Goal: Information Seeking & Learning: Learn about a topic

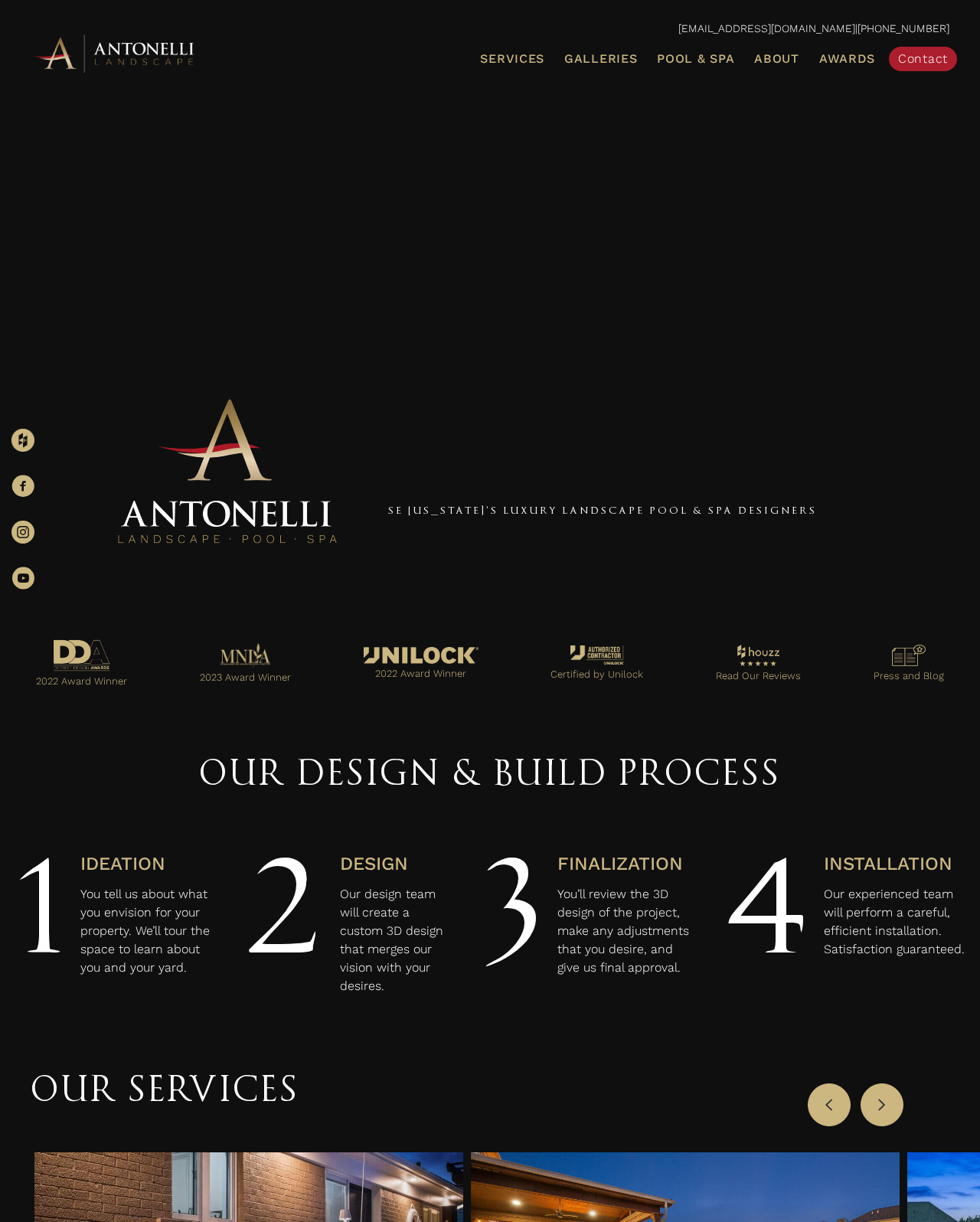
click at [619, 63] on span "Galleries" at bounding box center [601, 59] width 73 height 15
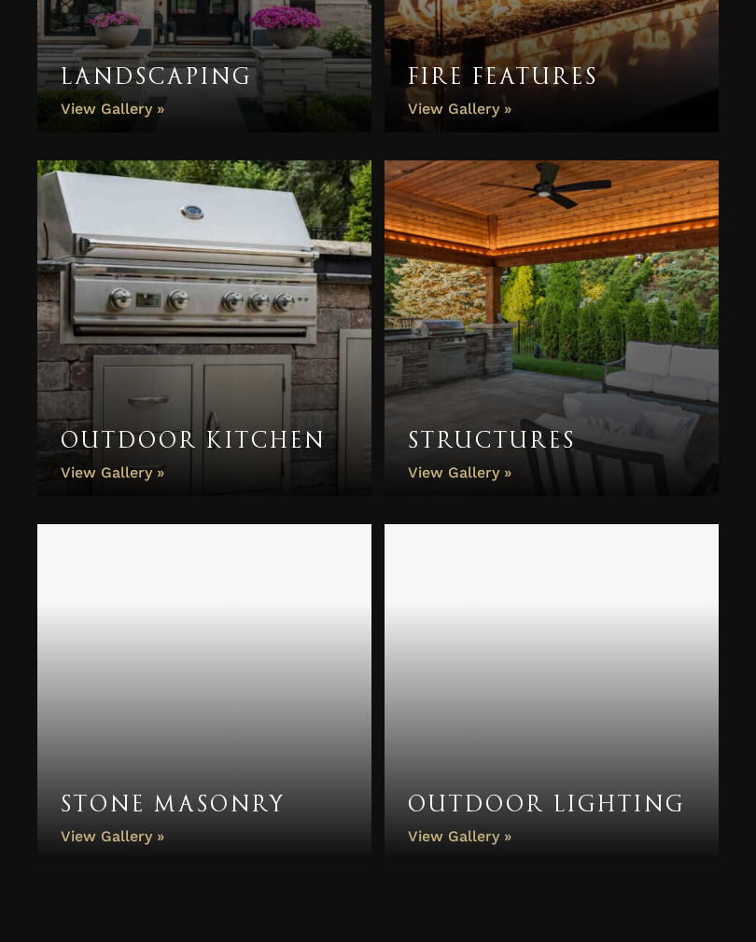
scroll to position [1351, 0]
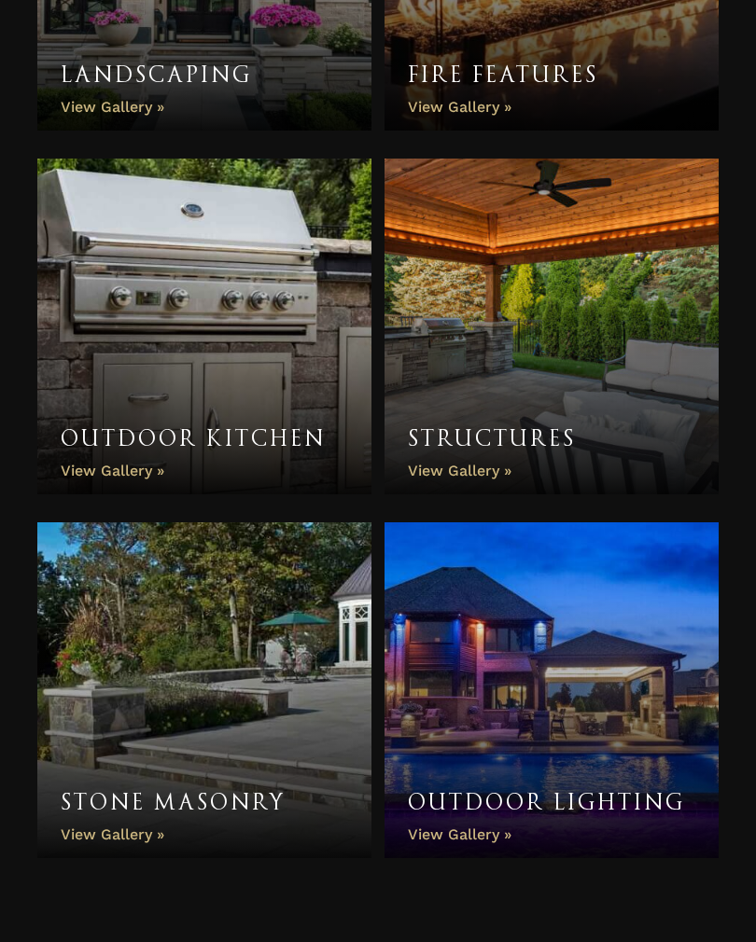
click at [497, 475] on link "Structures" at bounding box center [551, 328] width 334 height 336
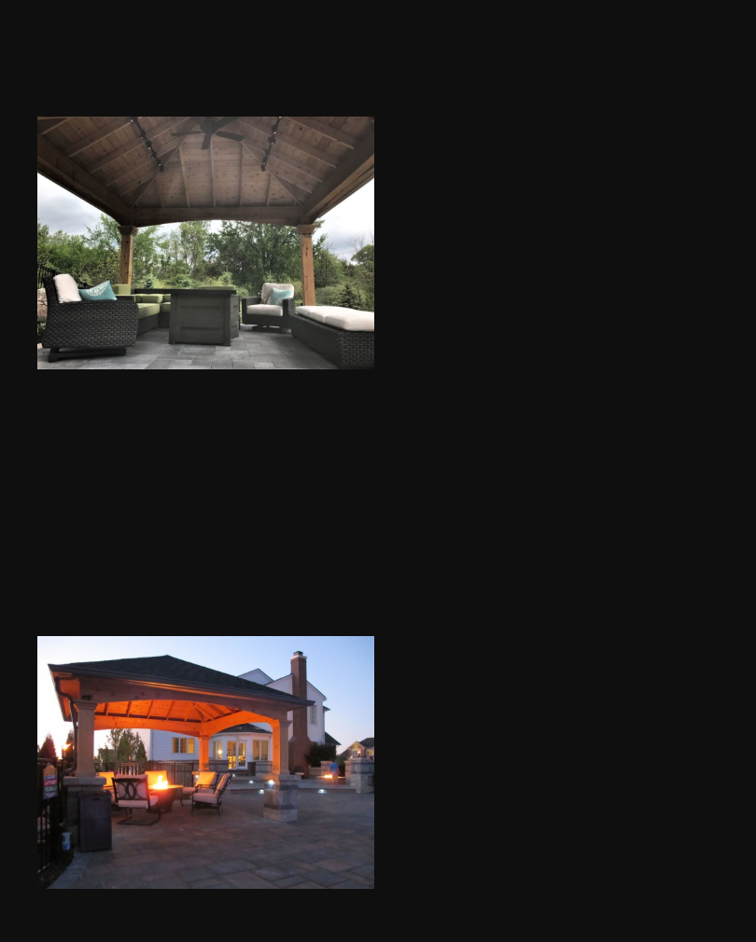
scroll to position [5104, 0]
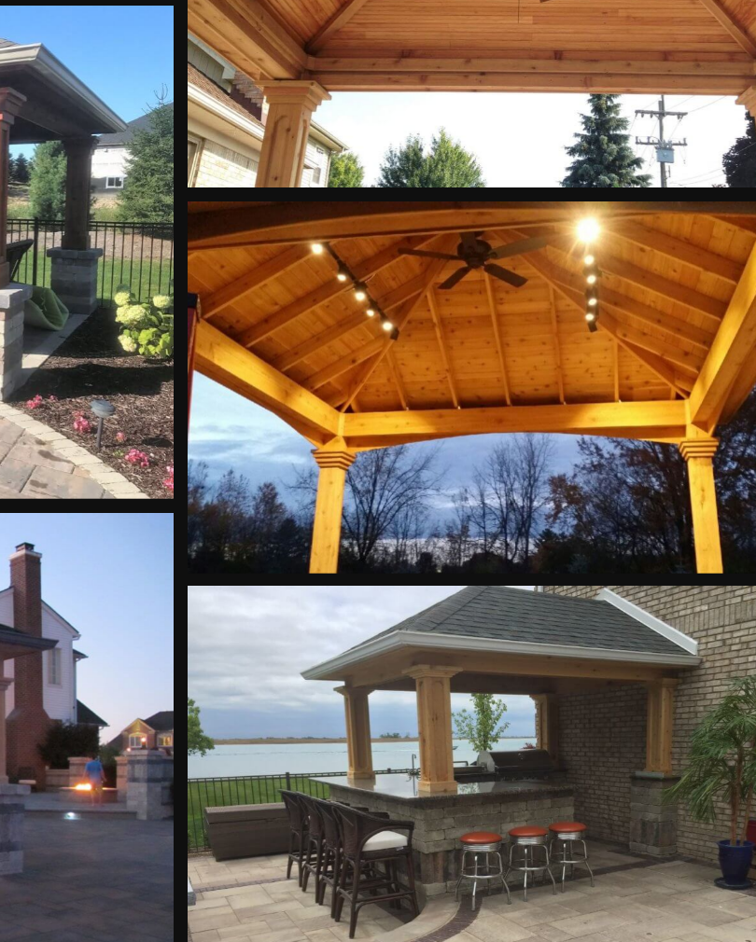
click at [536, 776] on span at bounding box center [550, 790] width 28 height 28
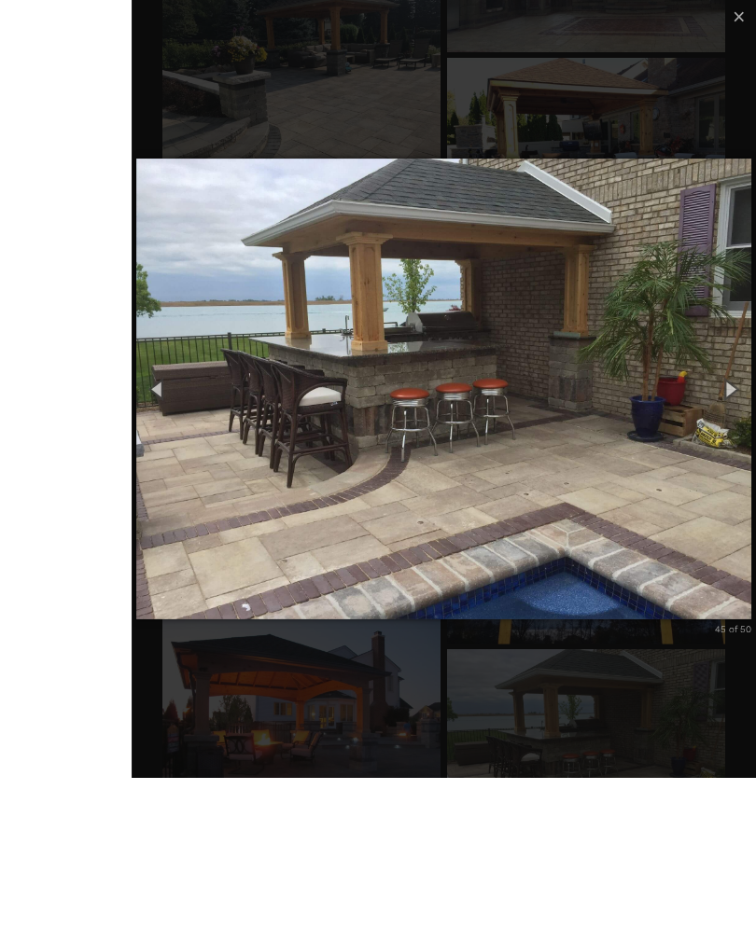
scroll to position [5142, 0]
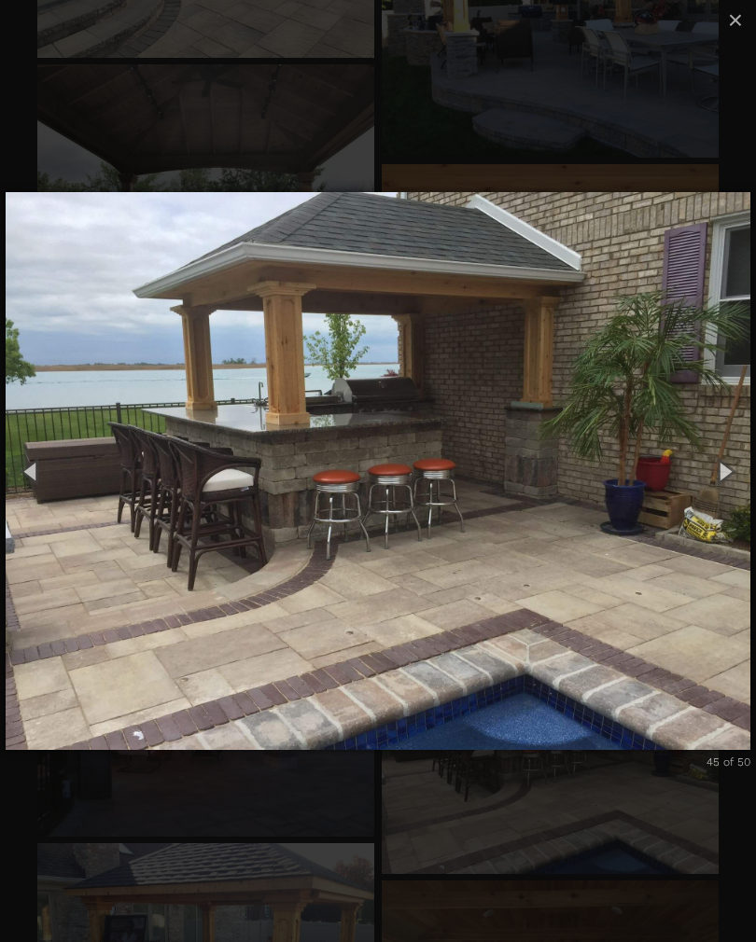
click at [725, 474] on button "Next (Right arrow key)" at bounding box center [724, 471] width 63 height 77
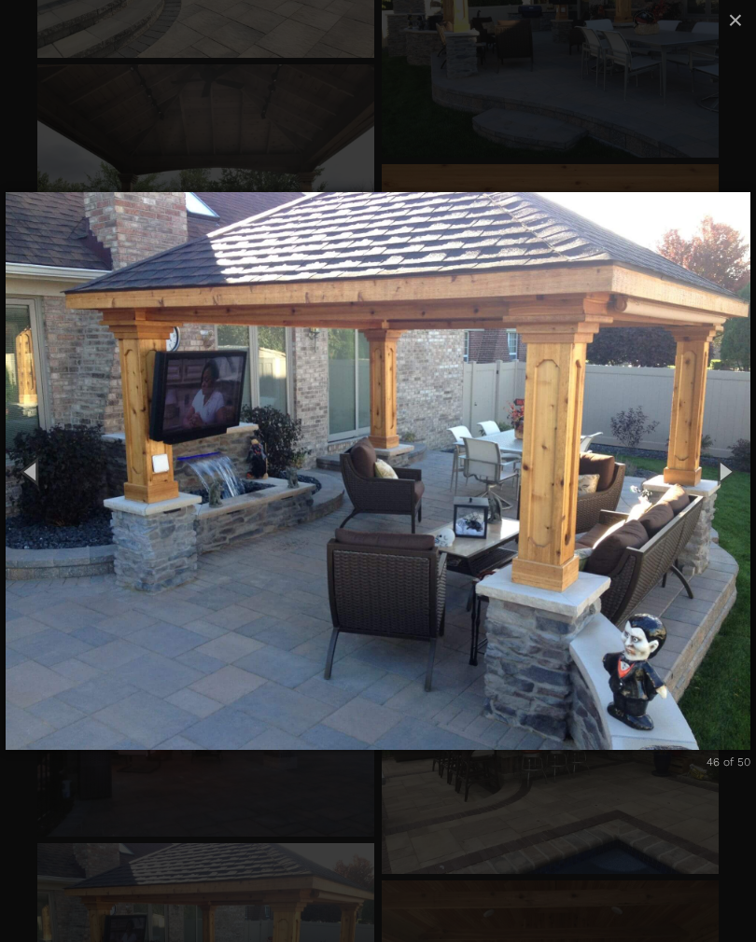
click at [728, 484] on button "Next (Right arrow key)" at bounding box center [724, 471] width 63 height 77
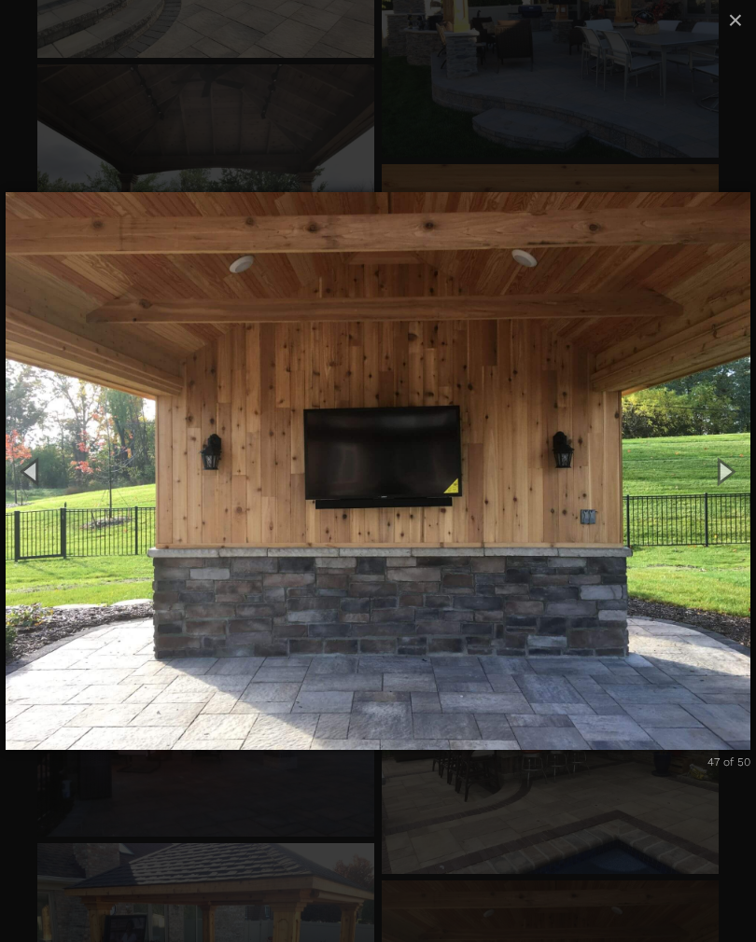
click at [717, 485] on button "Next (Right arrow key)" at bounding box center [724, 471] width 63 height 77
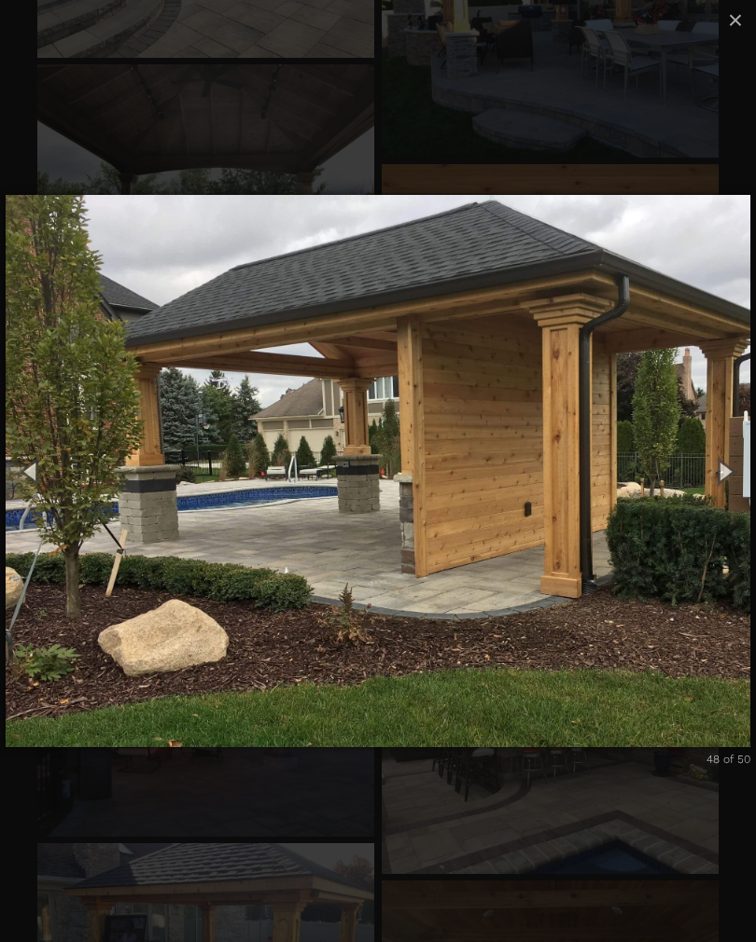
click at [725, 482] on button "Next (Right arrow key)" at bounding box center [724, 471] width 63 height 77
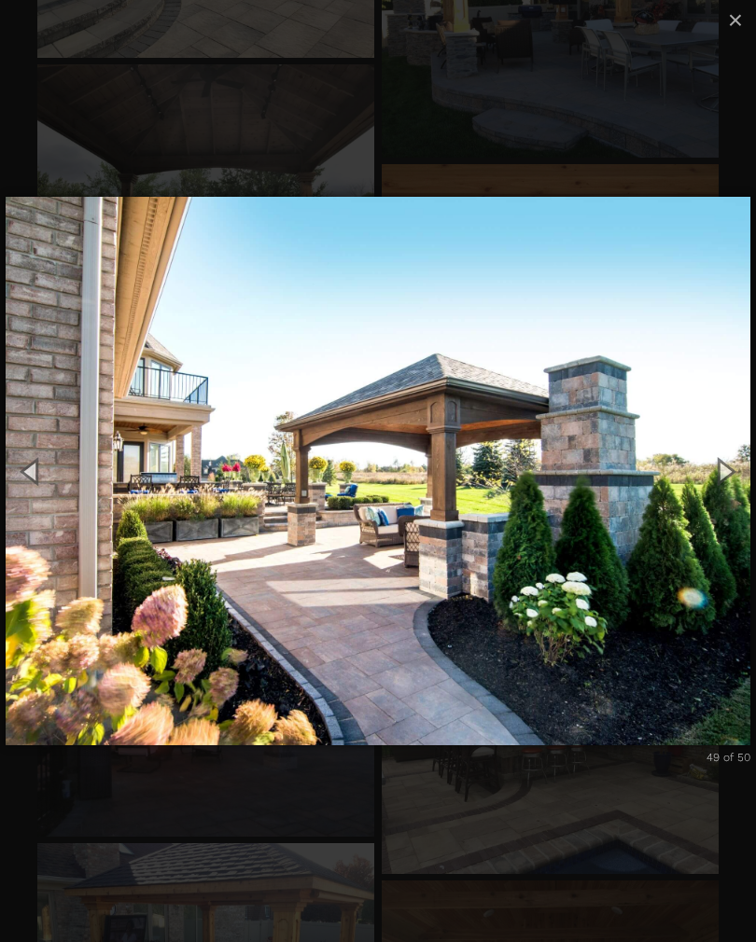
click at [731, 475] on button "Next (Right arrow key)" at bounding box center [724, 471] width 63 height 77
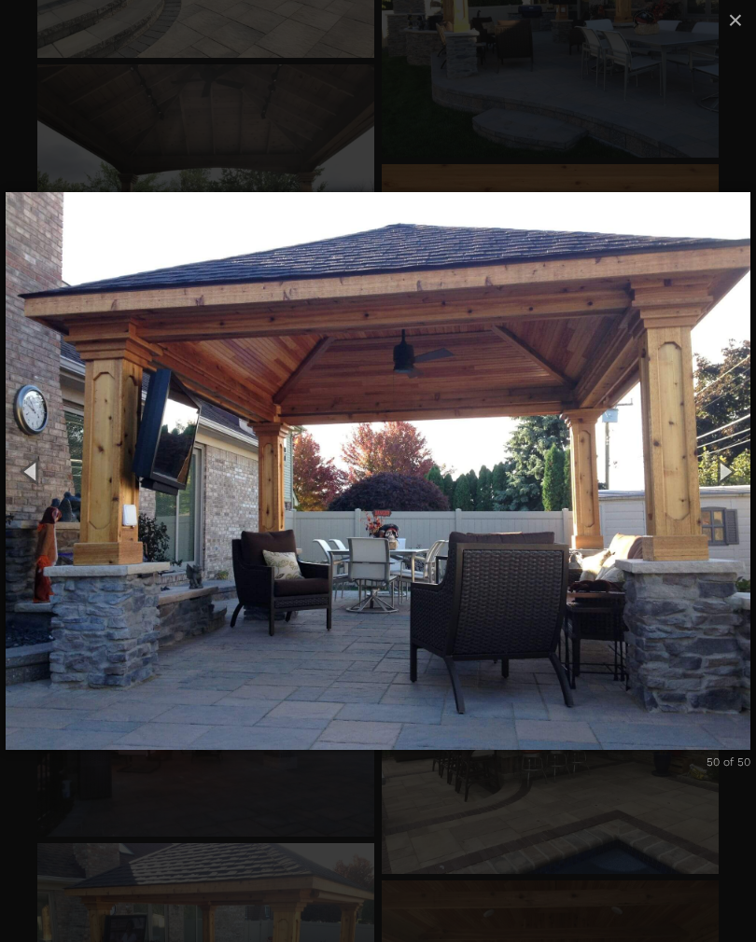
click at [725, 480] on button "Next (Right arrow key)" at bounding box center [724, 471] width 63 height 77
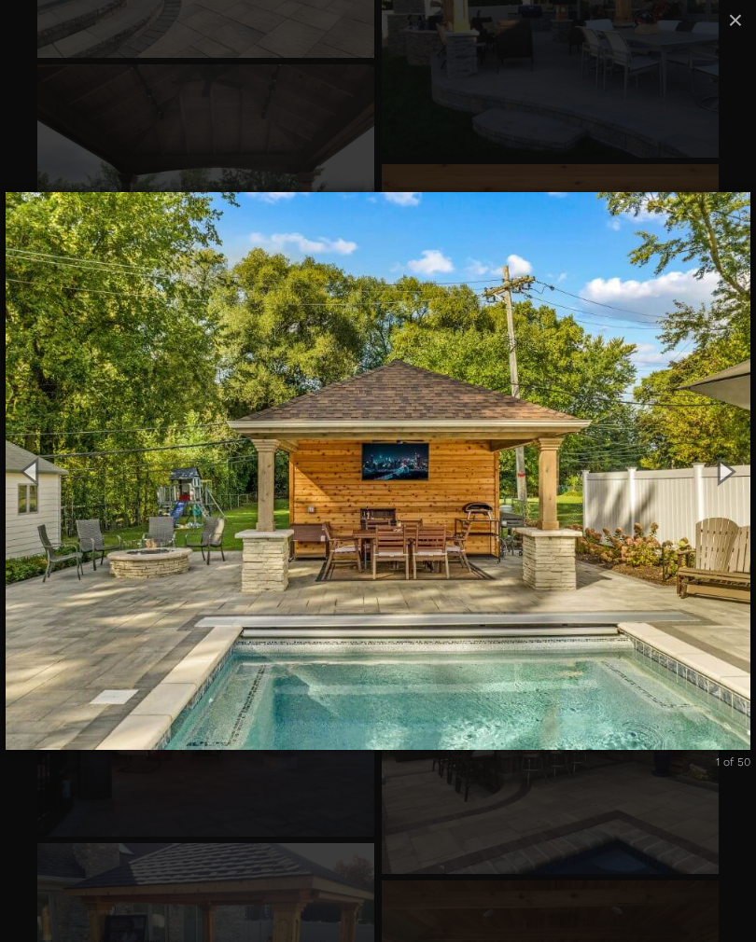
click at [724, 480] on button "Next (Right arrow key)" at bounding box center [724, 471] width 63 height 77
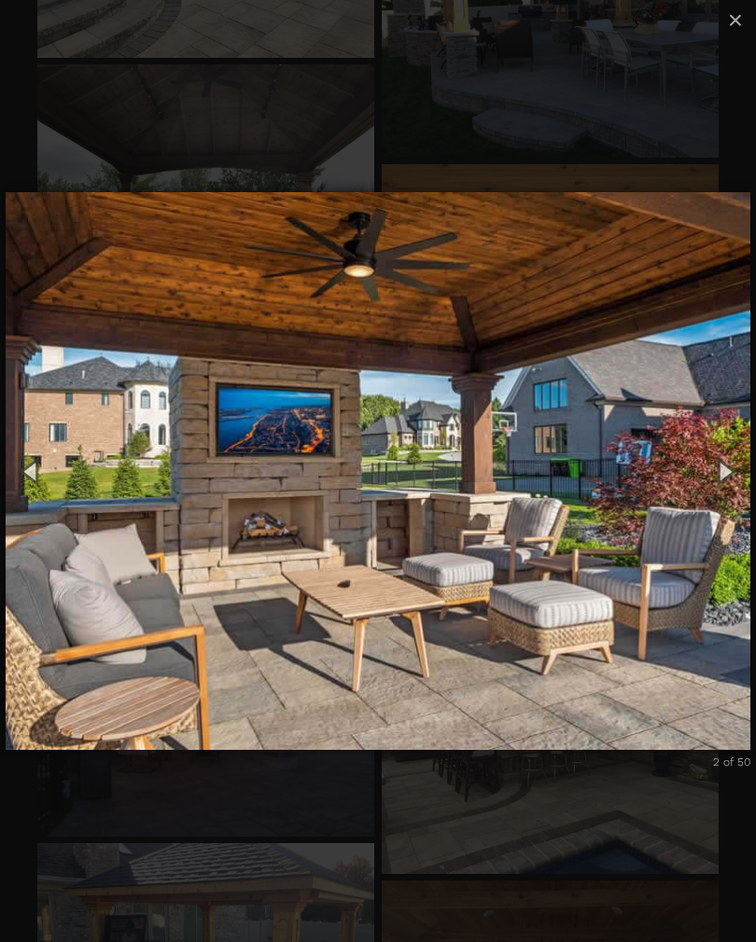
click at [723, 481] on button "Next (Right arrow key)" at bounding box center [724, 471] width 63 height 77
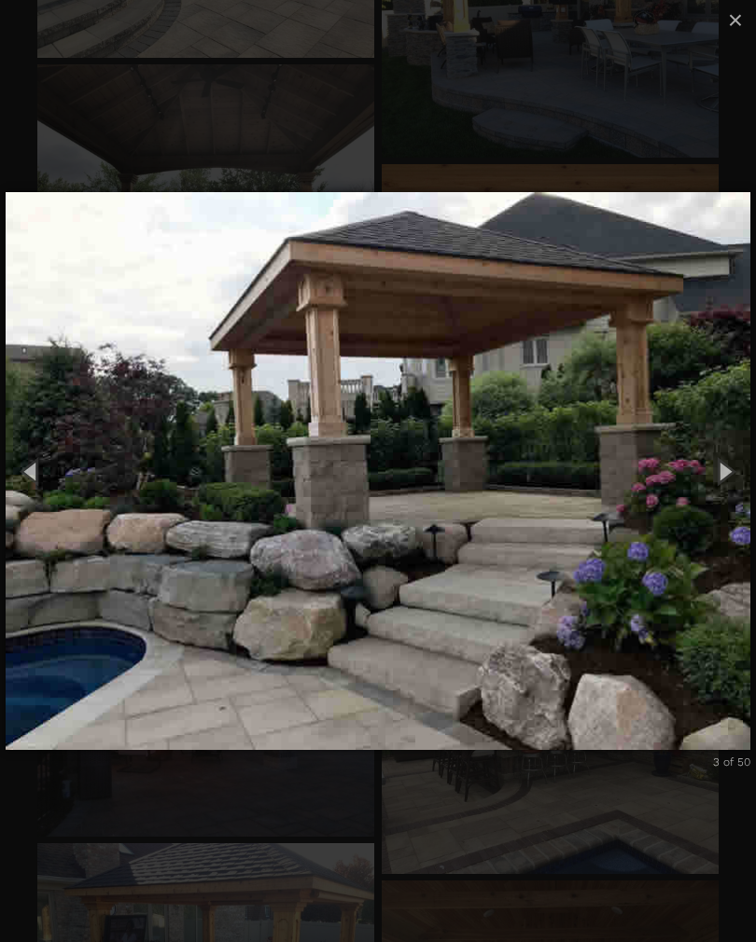
click at [727, 474] on button "Next (Right arrow key)" at bounding box center [724, 471] width 63 height 77
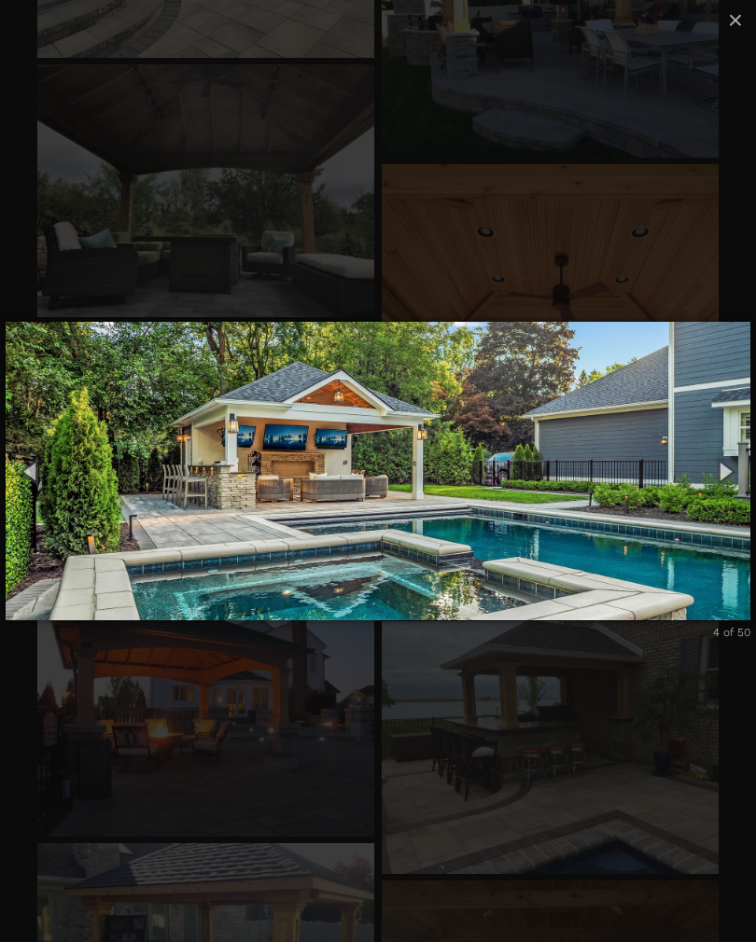
click at [731, 474] on button "Next (Right arrow key)" at bounding box center [724, 471] width 63 height 77
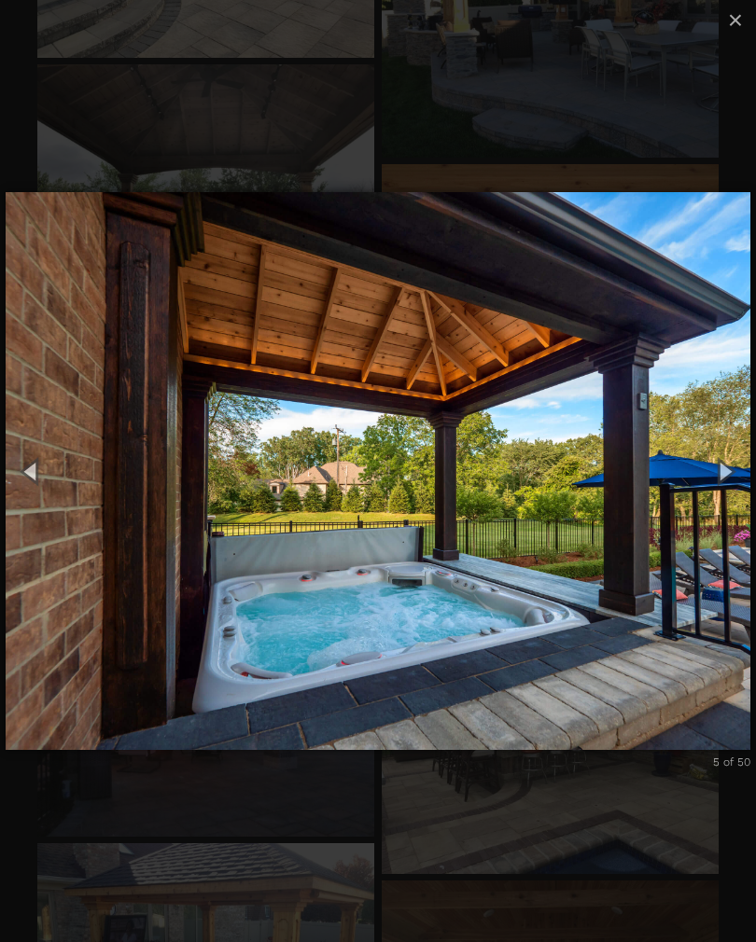
click at [728, 478] on button "Next (Right arrow key)" at bounding box center [724, 471] width 63 height 77
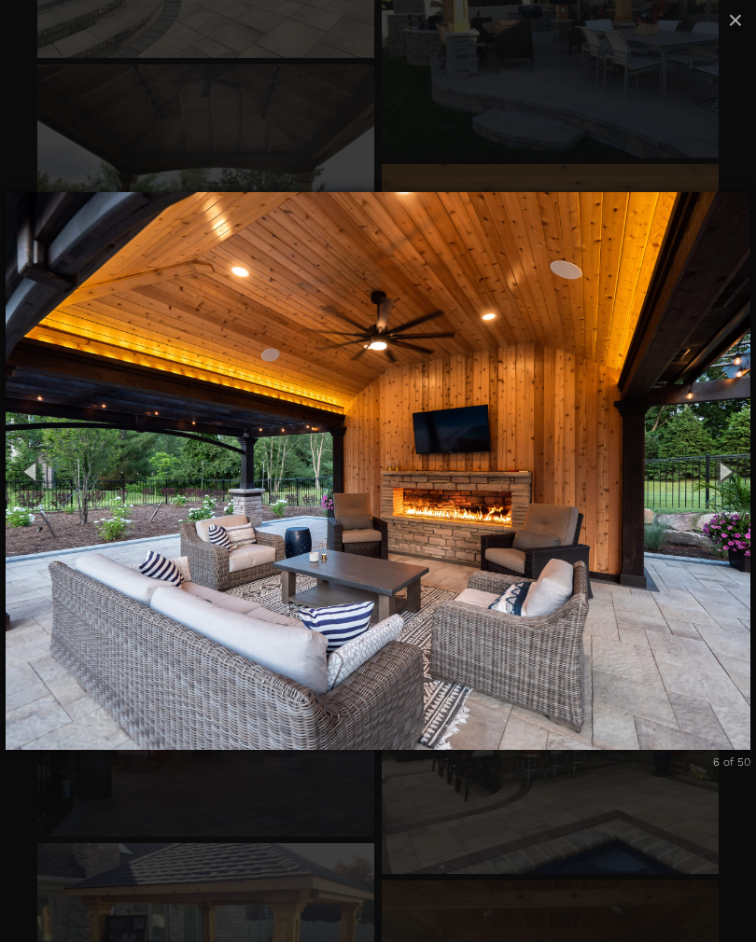
click at [740, 474] on button "Next (Right arrow key)" at bounding box center [724, 471] width 63 height 77
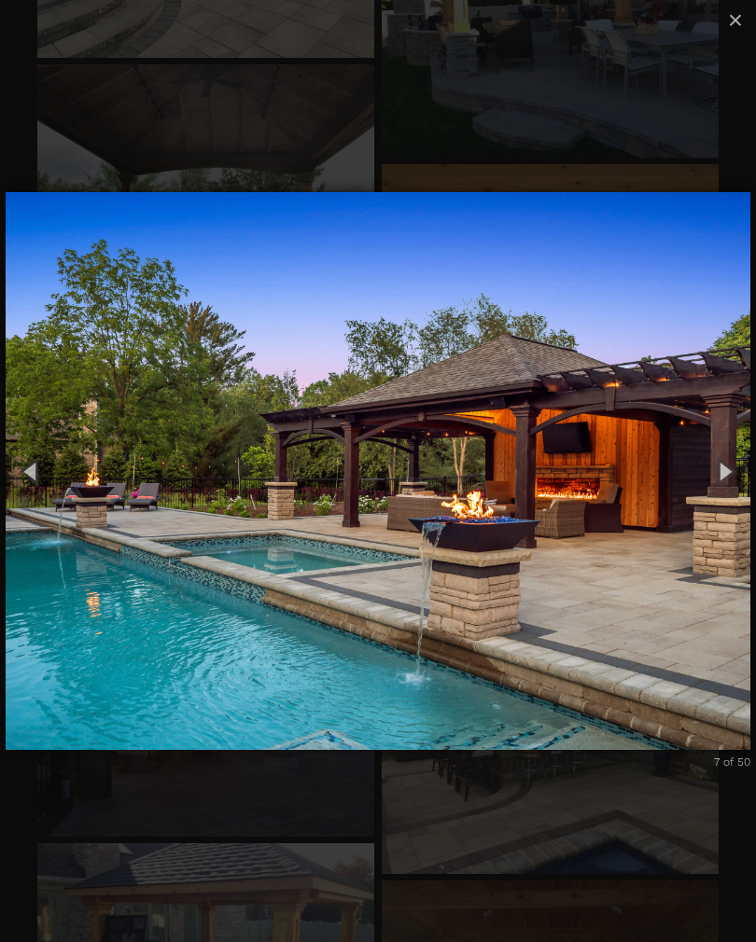
click at [727, 486] on button "Next (Right arrow key)" at bounding box center [724, 471] width 63 height 77
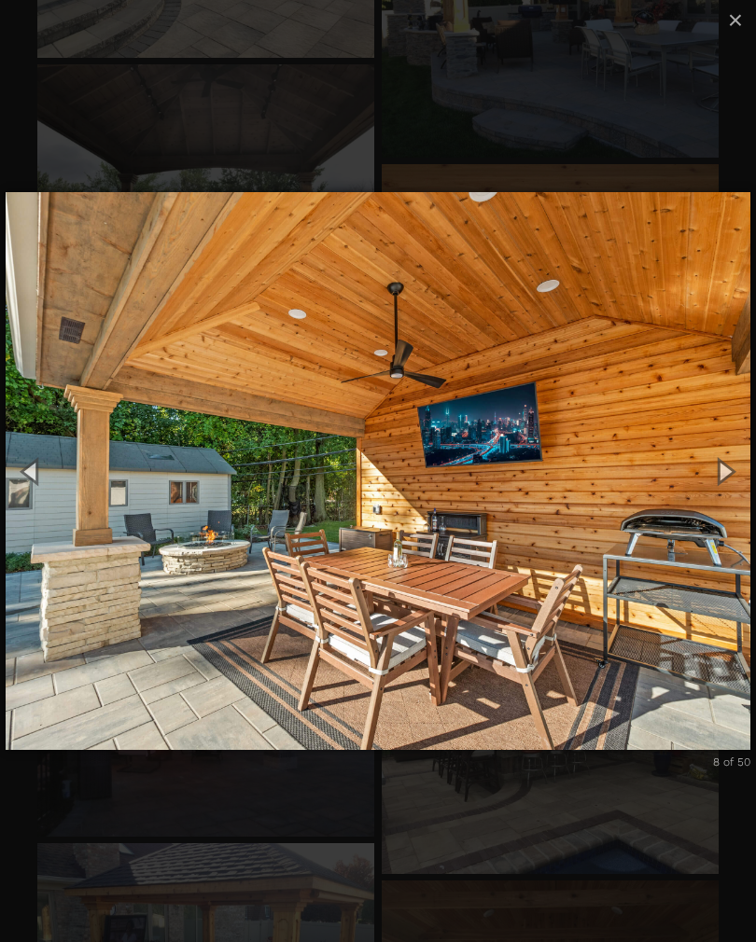
click at [731, 475] on button "Next (Right arrow key)" at bounding box center [724, 471] width 63 height 77
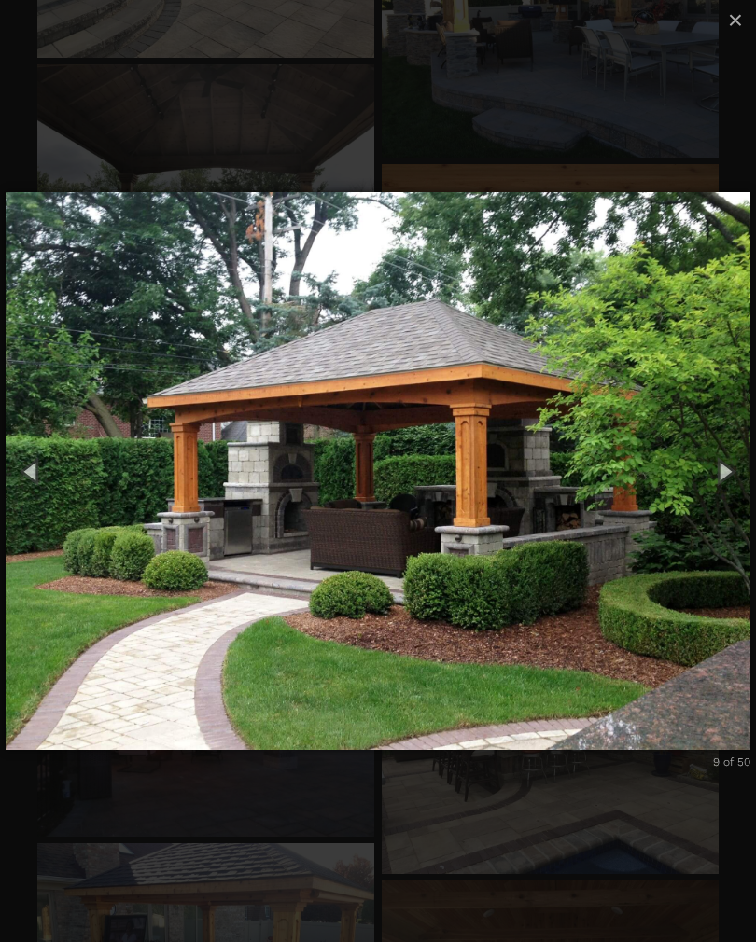
click at [722, 487] on button "Next (Right arrow key)" at bounding box center [724, 471] width 63 height 77
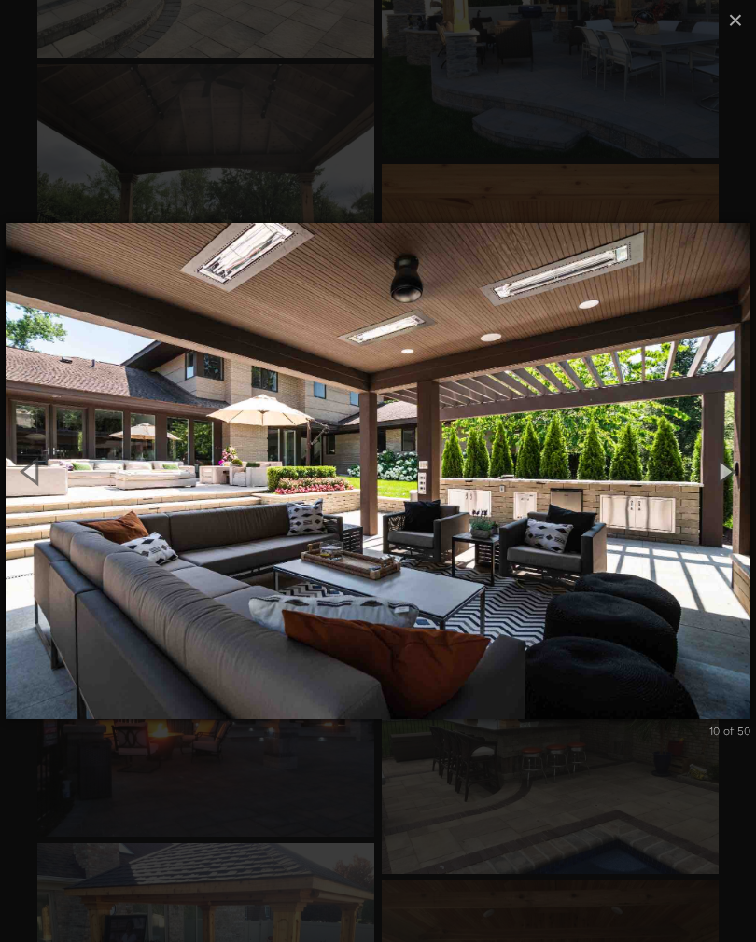
click at [730, 484] on button "Next (Right arrow key)" at bounding box center [724, 471] width 63 height 77
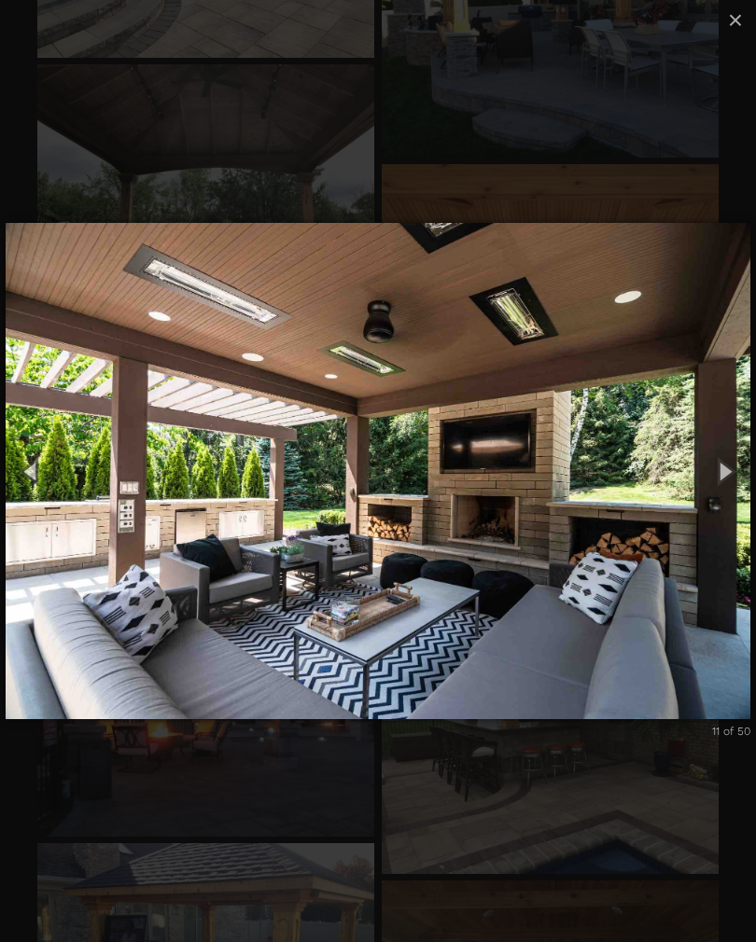
click at [723, 490] on button "Next (Right arrow key)" at bounding box center [724, 471] width 63 height 77
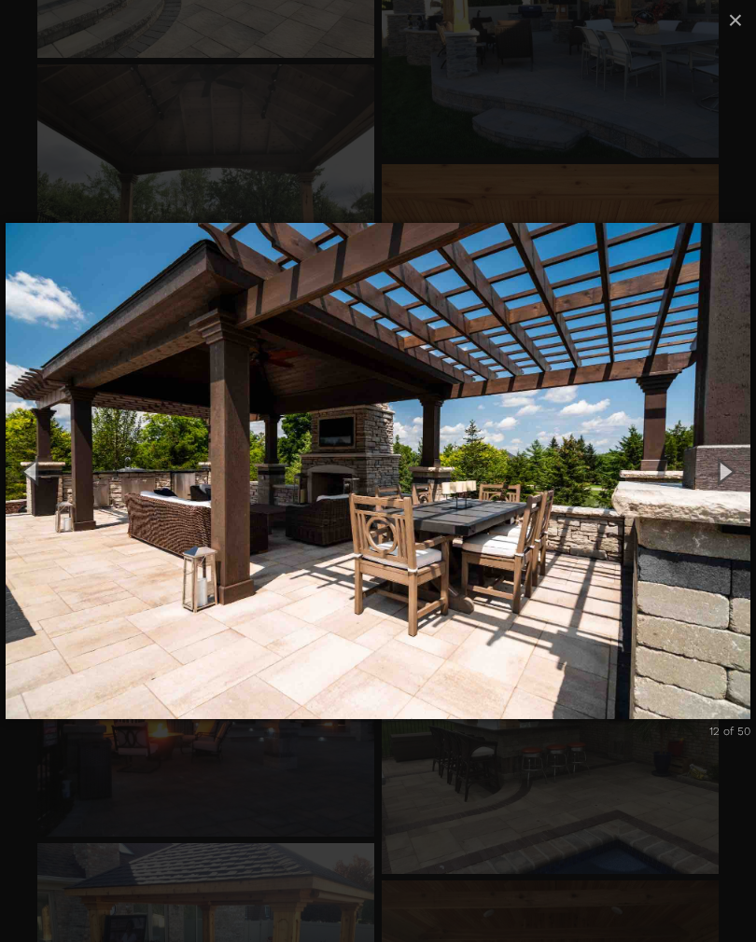
click at [730, 476] on button "Next (Right arrow key)" at bounding box center [724, 471] width 63 height 77
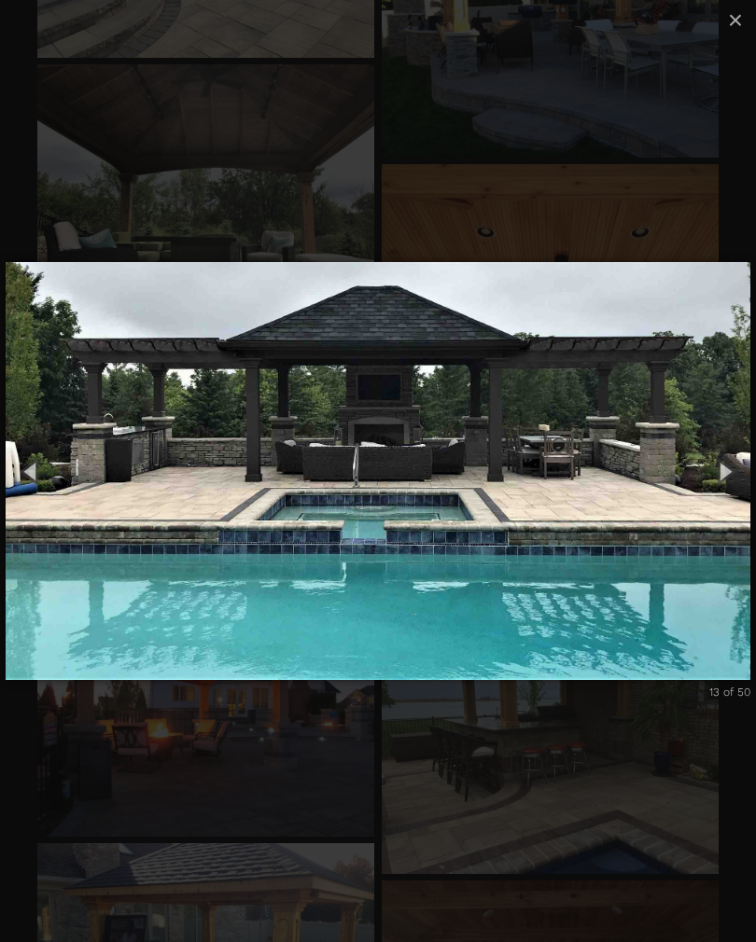
click at [723, 480] on button "Next (Right arrow key)" at bounding box center [724, 471] width 63 height 77
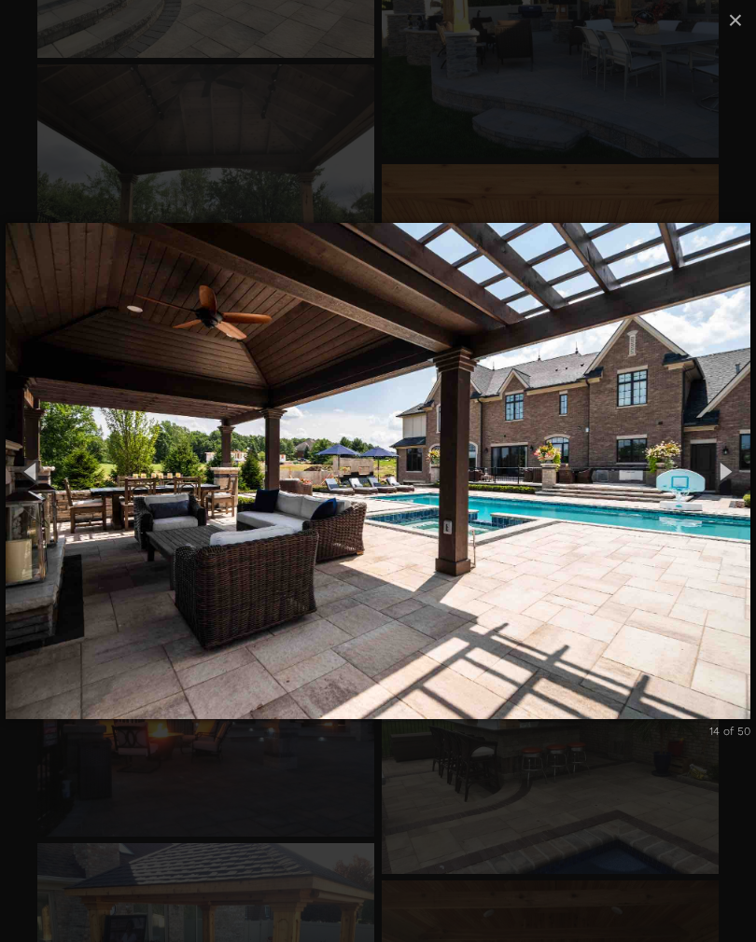
click at [725, 482] on button "Next (Right arrow key)" at bounding box center [724, 471] width 63 height 77
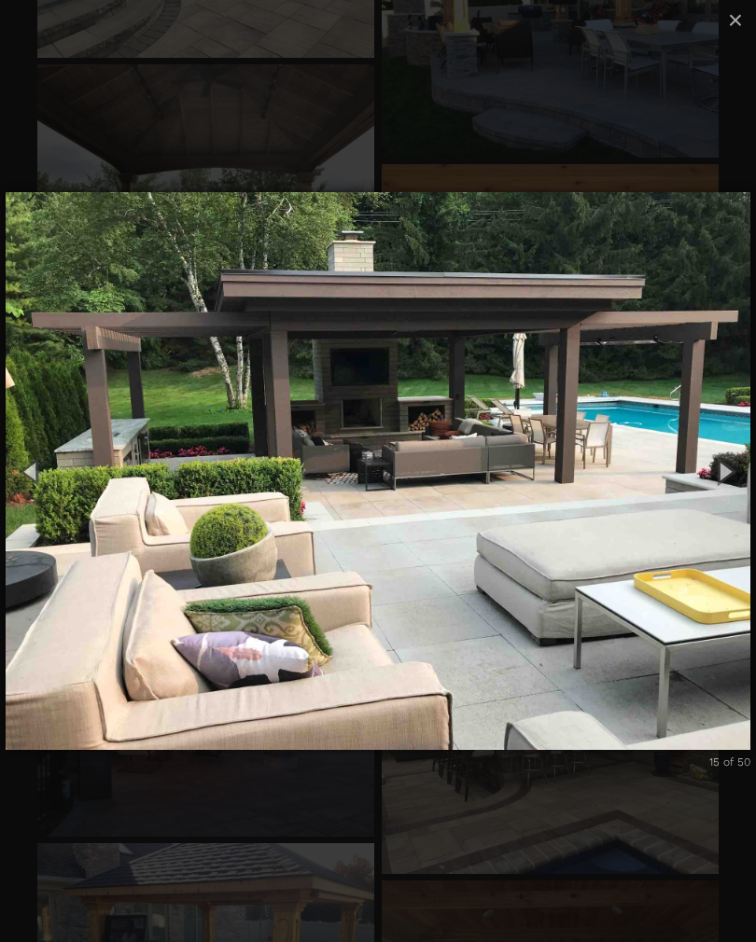
click at [721, 484] on button "Next (Right arrow key)" at bounding box center [724, 471] width 63 height 77
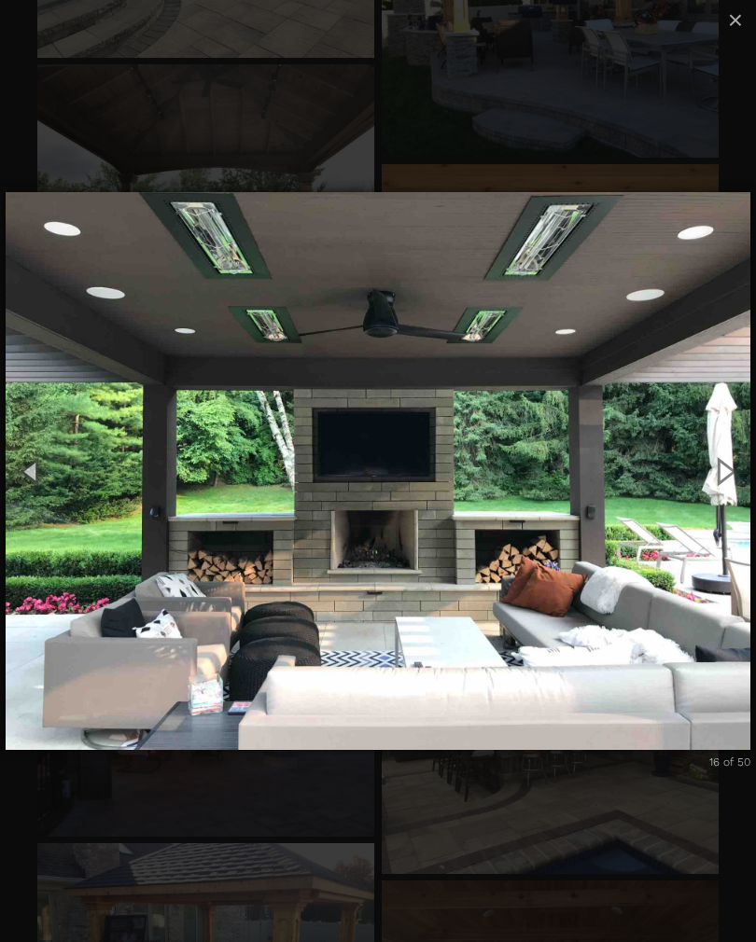
click at [731, 478] on button "Next (Right arrow key)" at bounding box center [724, 471] width 63 height 77
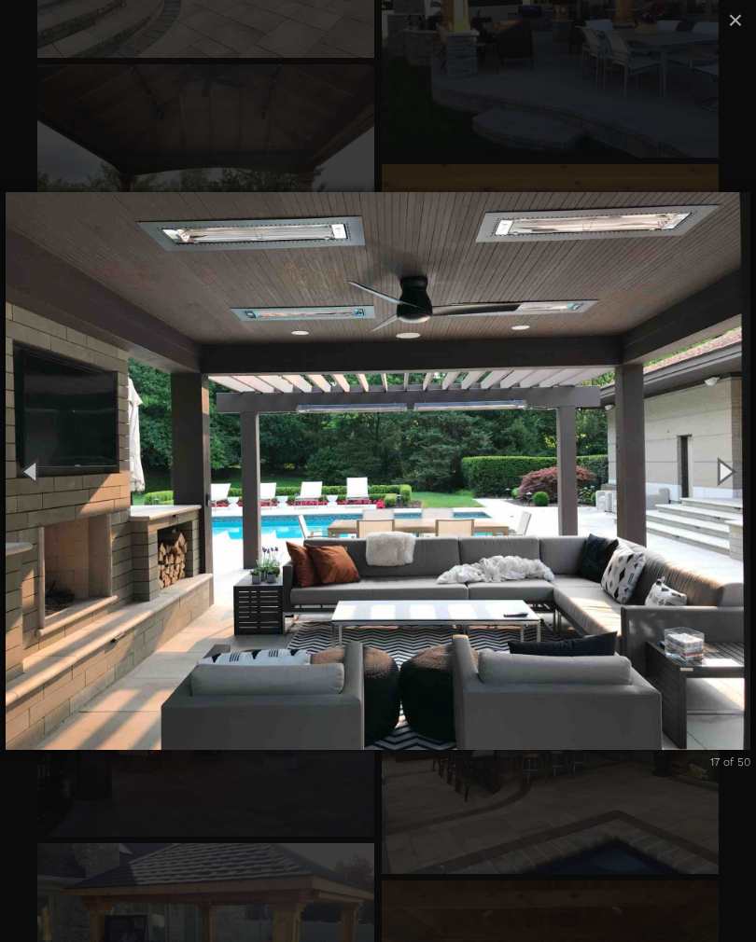
click at [723, 480] on button "Next (Right arrow key)" at bounding box center [724, 471] width 63 height 77
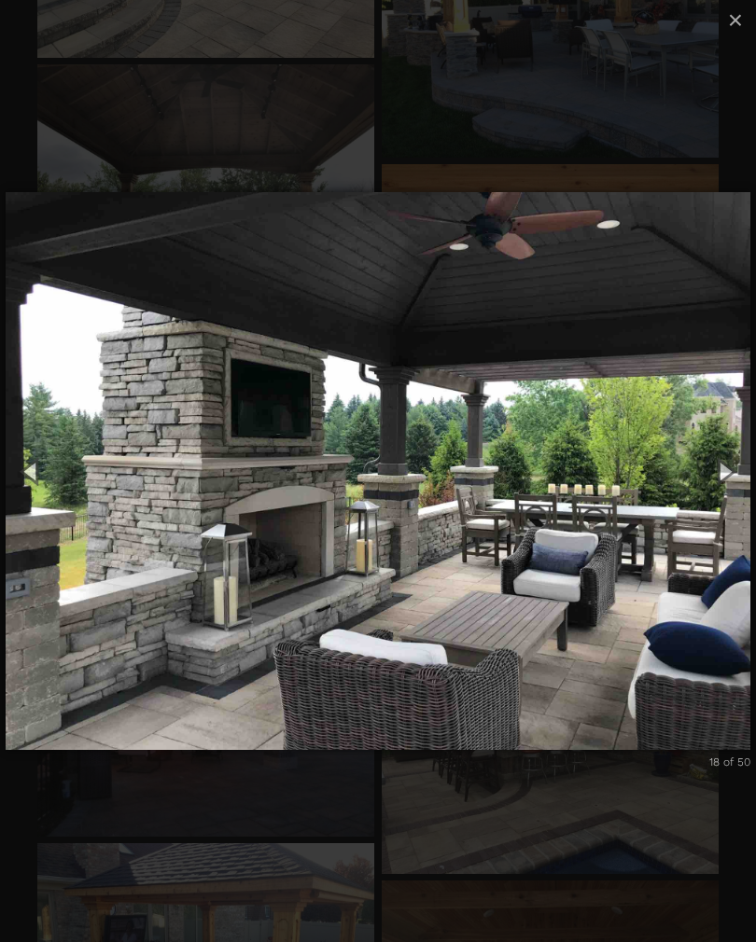
click at [729, 477] on button "Next (Right arrow key)" at bounding box center [724, 471] width 63 height 77
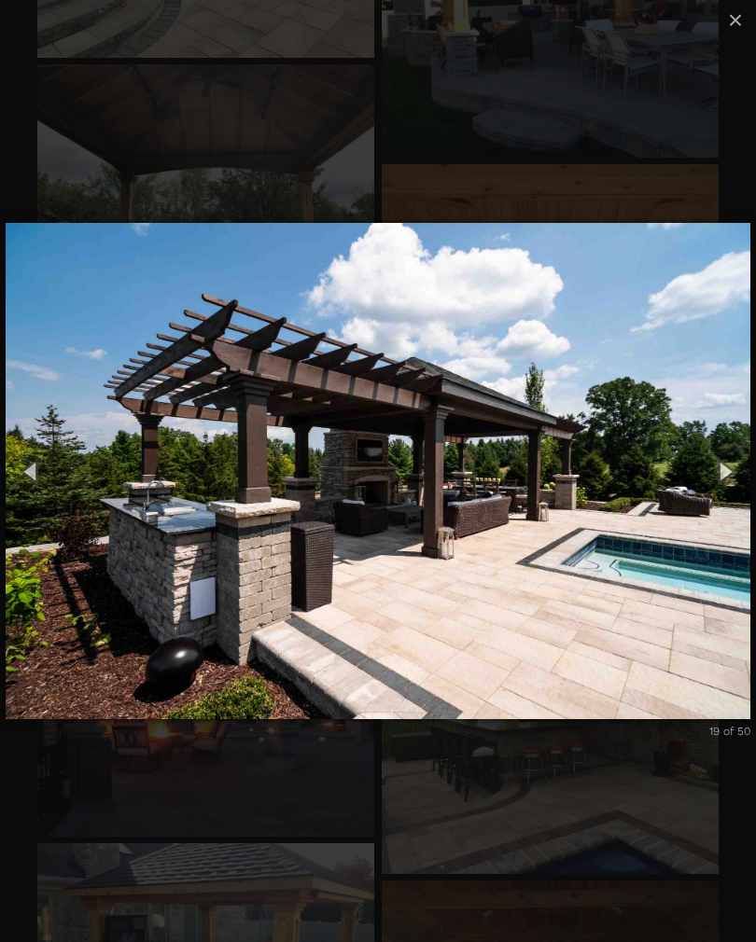
click at [728, 482] on button "Next (Right arrow key)" at bounding box center [724, 471] width 63 height 77
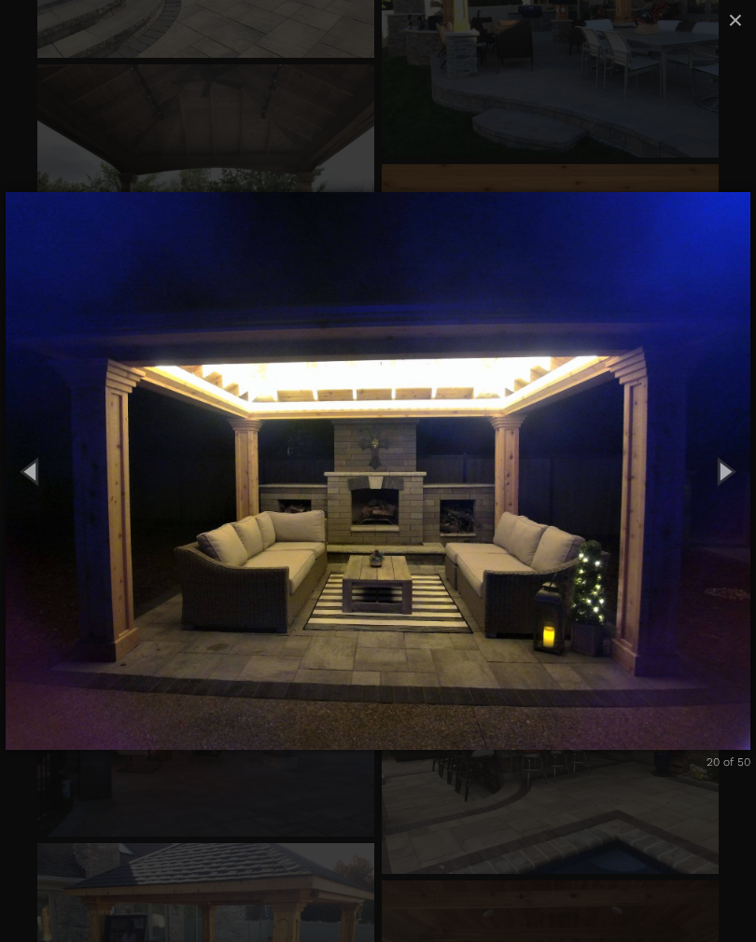
click at [726, 479] on button "Next (Right arrow key)" at bounding box center [724, 471] width 63 height 77
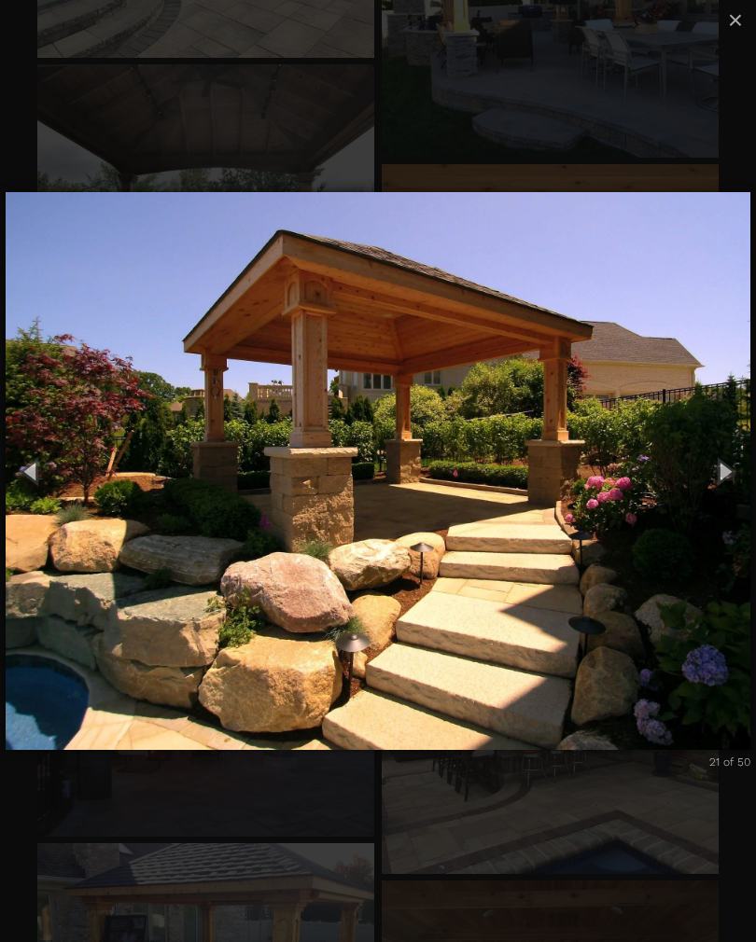
click at [731, 475] on button "Next (Right arrow key)" at bounding box center [724, 471] width 63 height 77
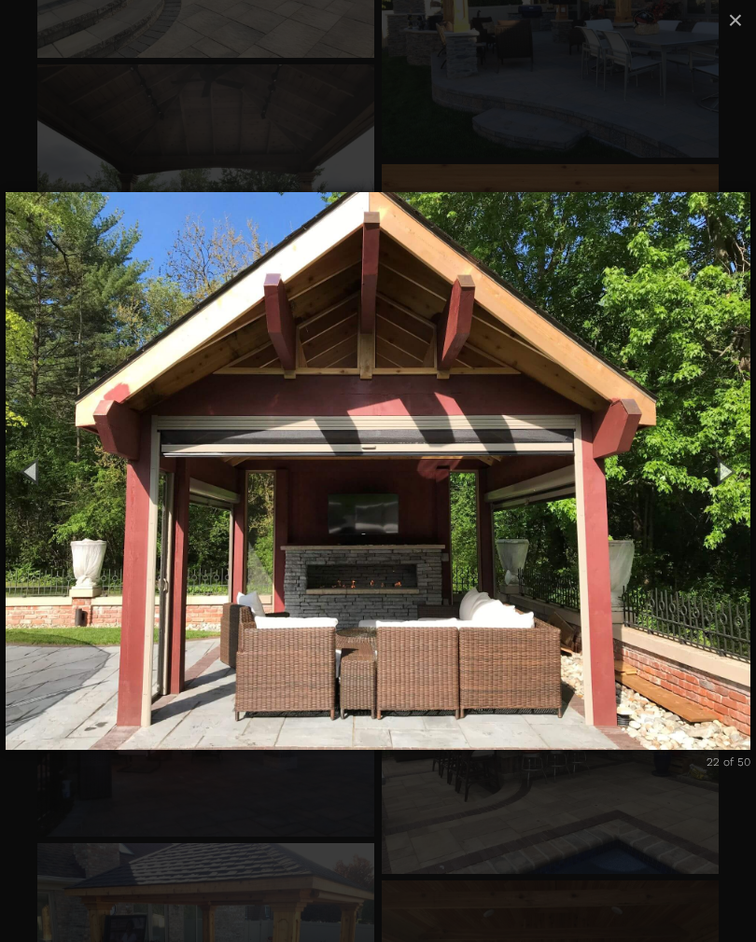
click at [727, 483] on button "Next (Right arrow key)" at bounding box center [724, 471] width 63 height 77
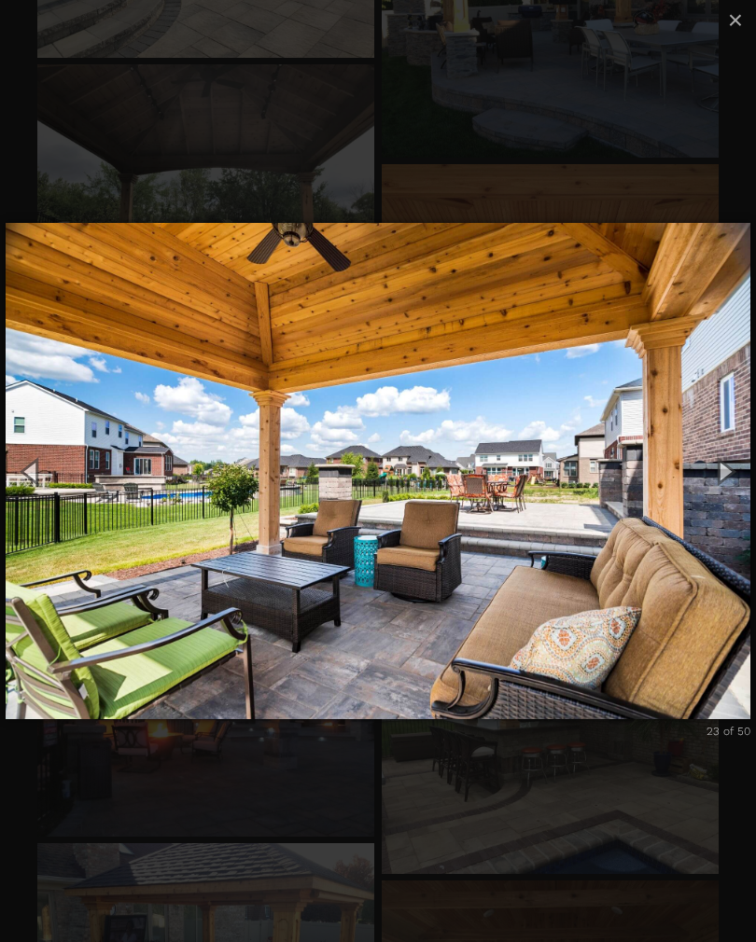
click at [728, 479] on button "Next (Right arrow key)" at bounding box center [724, 471] width 63 height 77
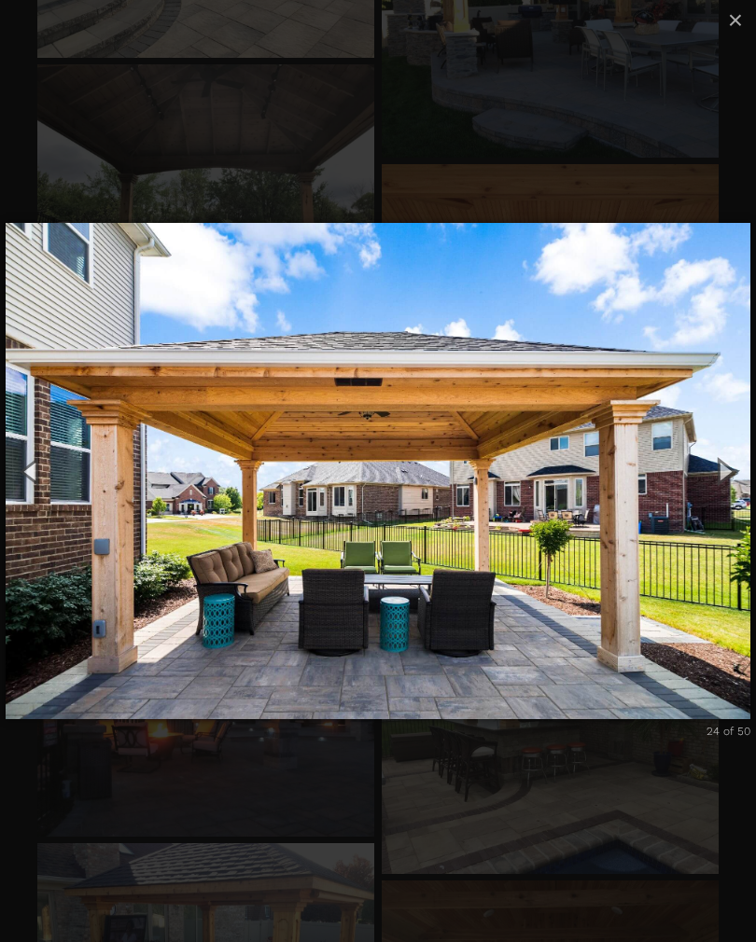
click at [731, 478] on button "Next (Right arrow key)" at bounding box center [724, 471] width 63 height 77
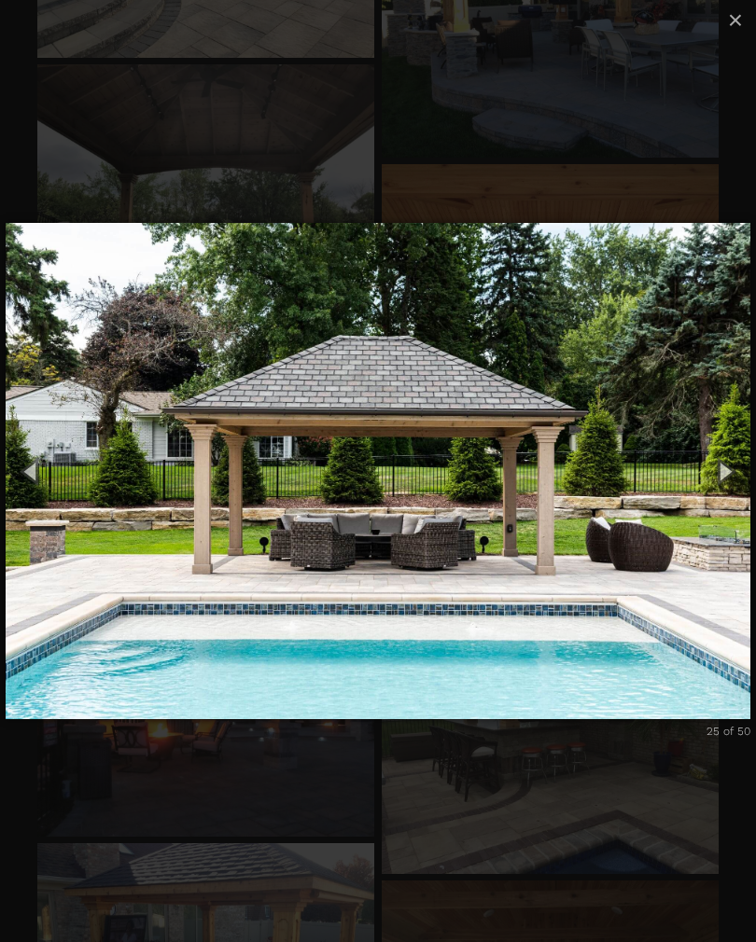
click at [731, 479] on button "Next (Right arrow key)" at bounding box center [724, 471] width 63 height 77
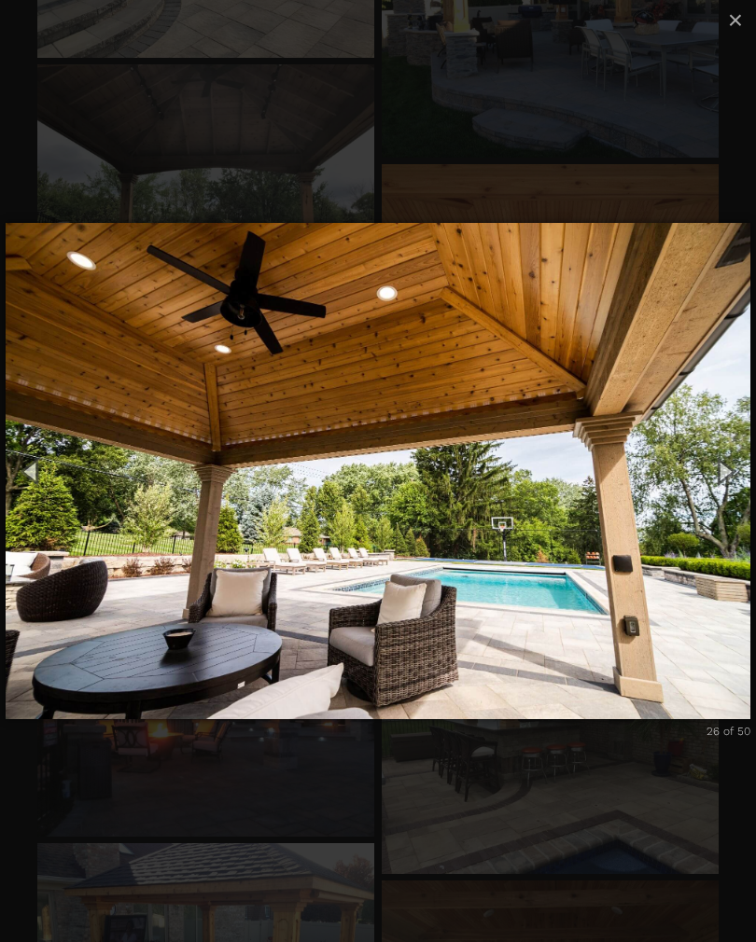
click at [732, 479] on button "Next (Right arrow key)" at bounding box center [724, 471] width 63 height 77
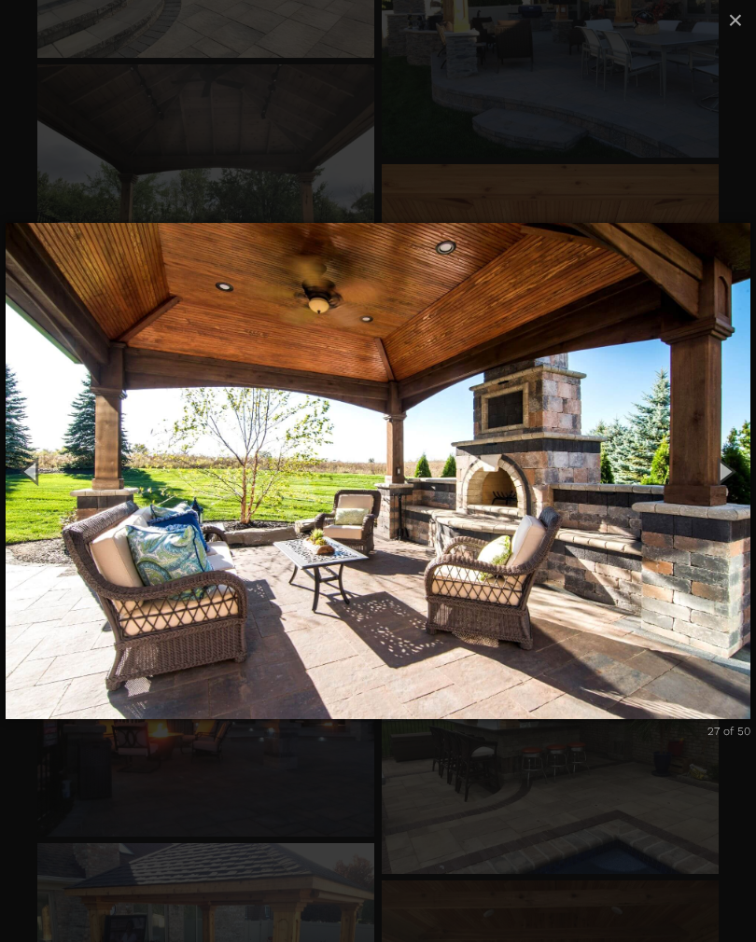
click at [726, 481] on button "Next (Right arrow key)" at bounding box center [724, 471] width 63 height 77
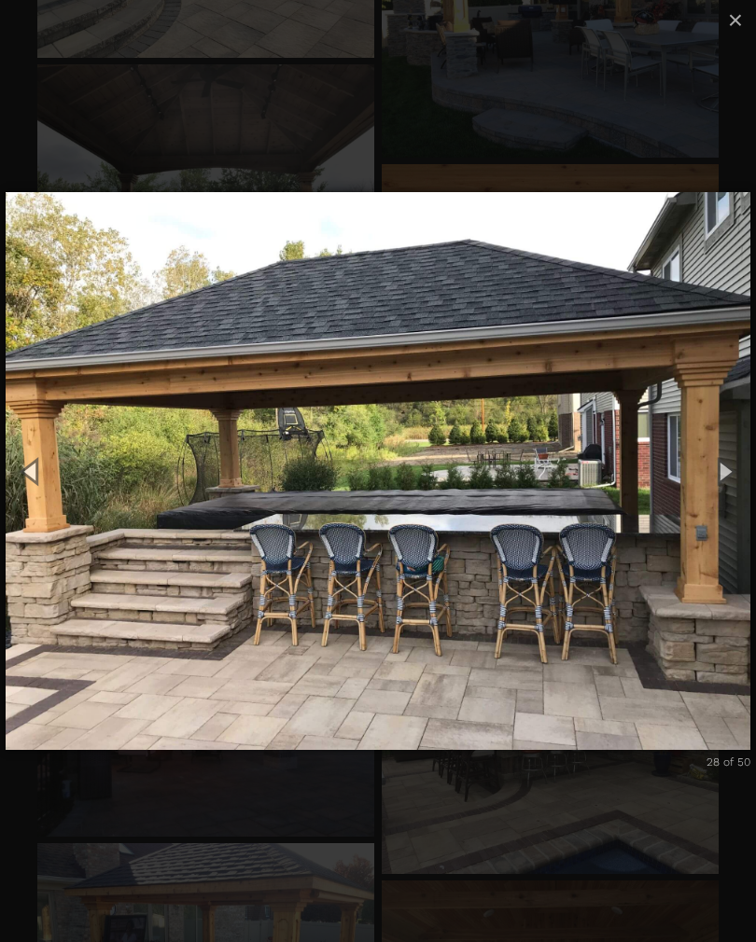
click at [726, 490] on button "Next (Right arrow key)" at bounding box center [724, 471] width 63 height 77
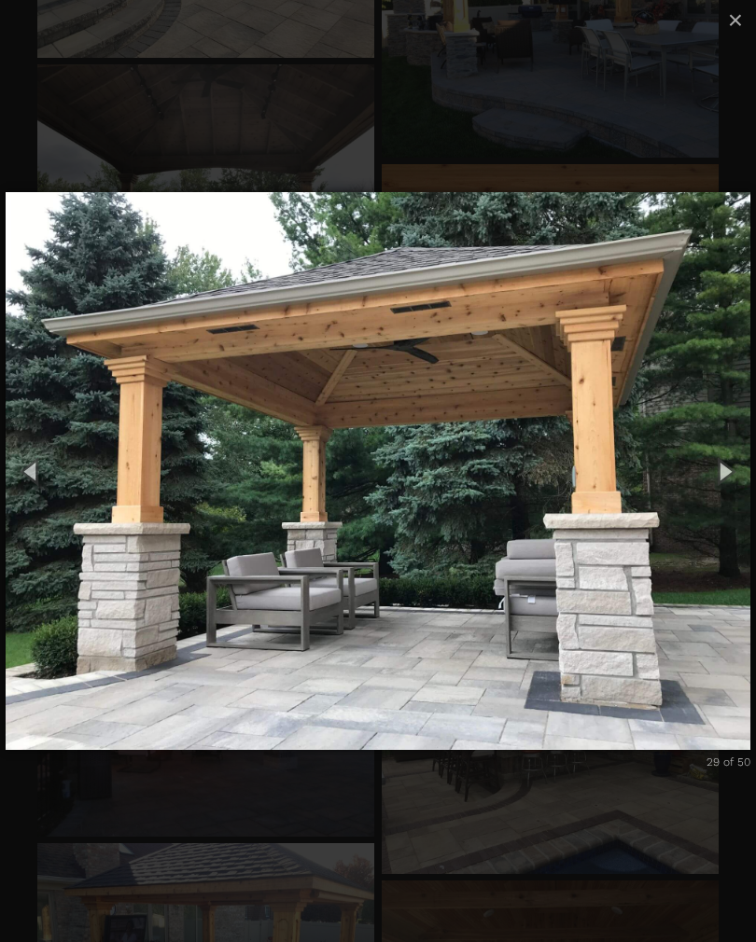
click at [744, 480] on button "Next (Right arrow key)" at bounding box center [724, 471] width 63 height 77
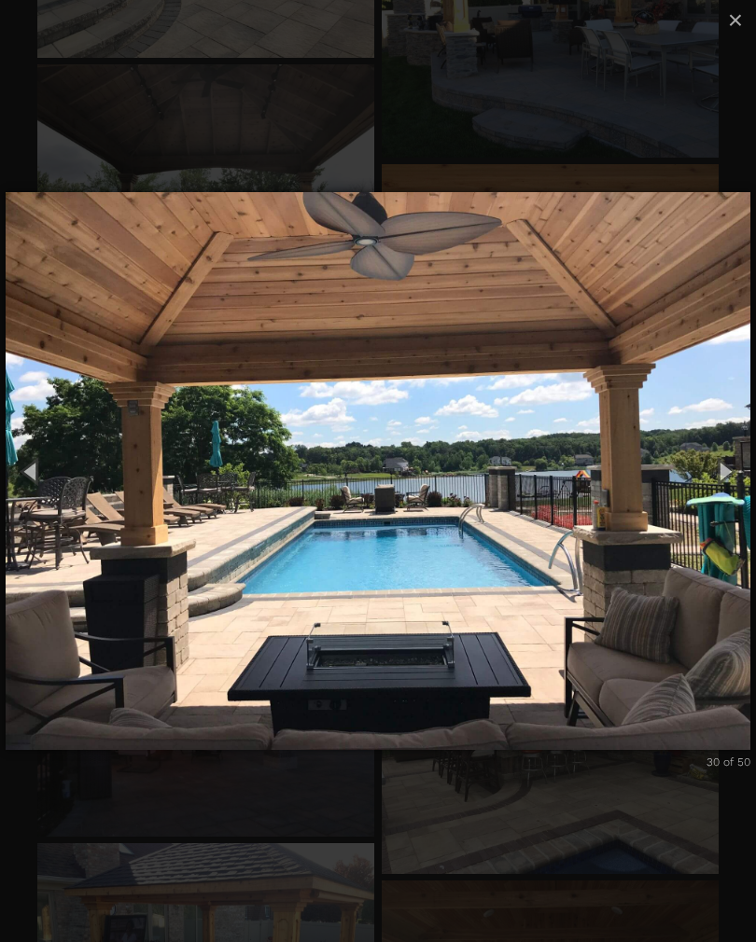
click at [737, 480] on button "Next (Right arrow key)" at bounding box center [724, 471] width 63 height 77
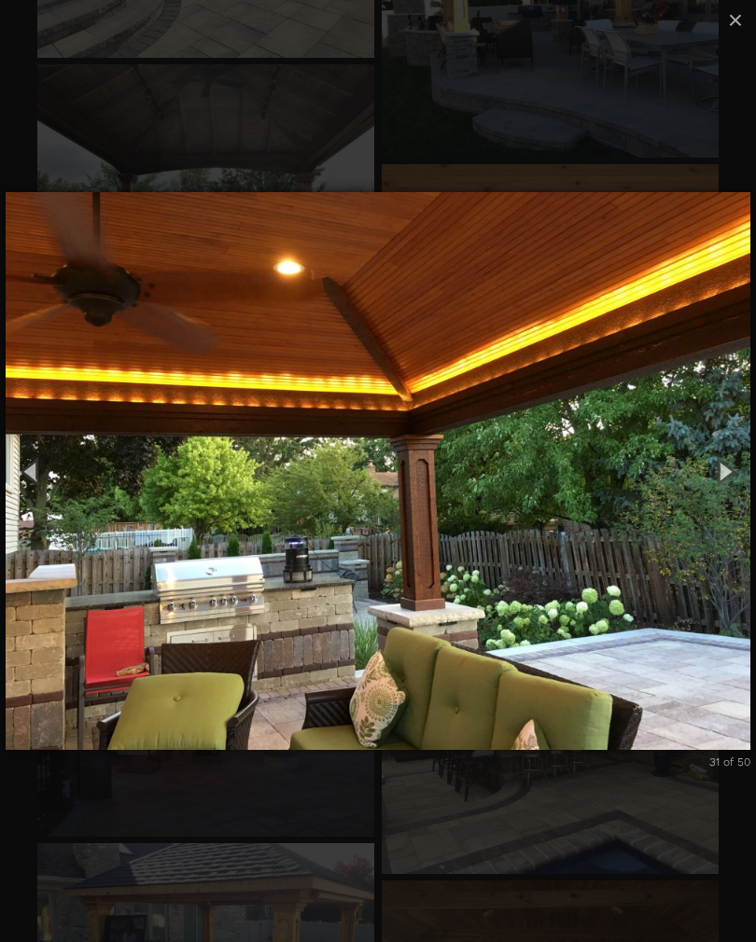
click at [729, 473] on button "Next (Right arrow key)" at bounding box center [724, 471] width 63 height 77
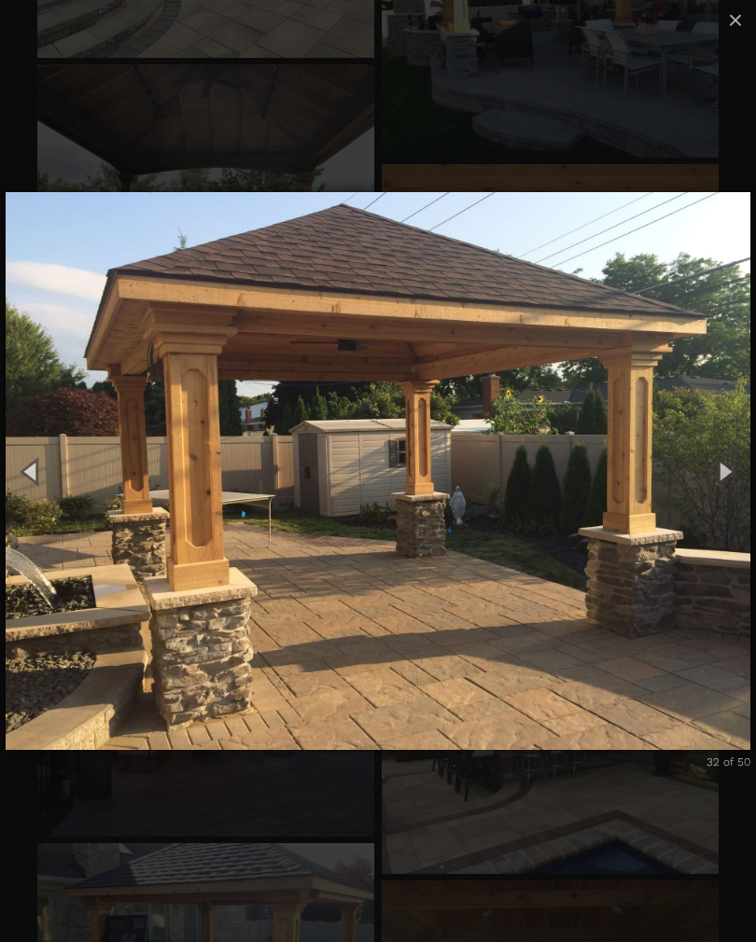
click at [726, 472] on button "Next (Right arrow key)" at bounding box center [724, 471] width 63 height 77
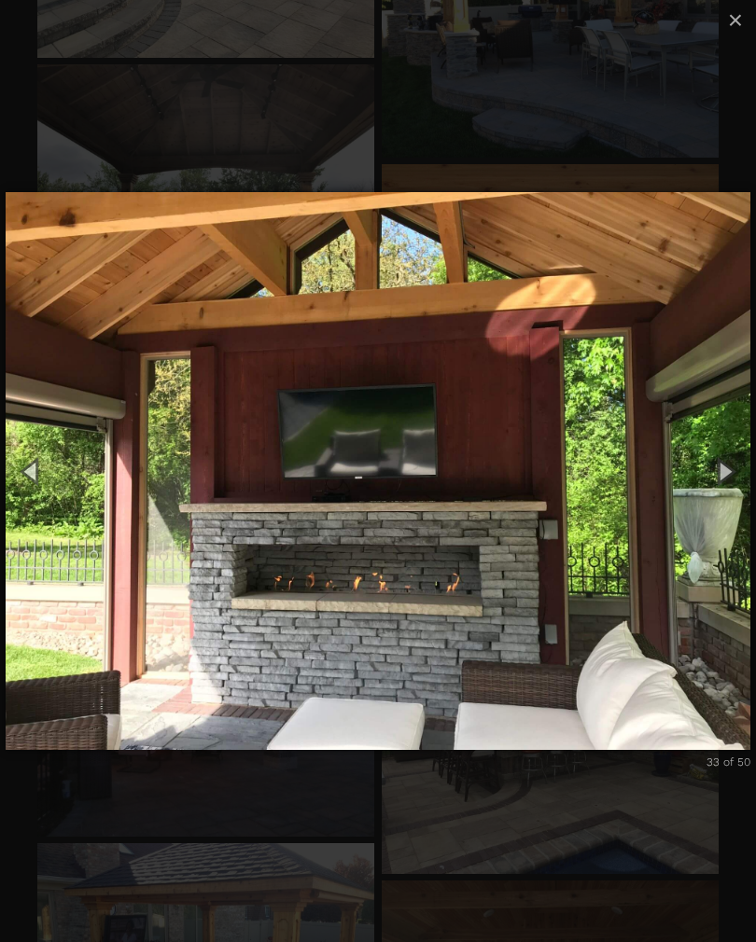
click at [743, 468] on button "Next (Right arrow key)" at bounding box center [724, 471] width 63 height 77
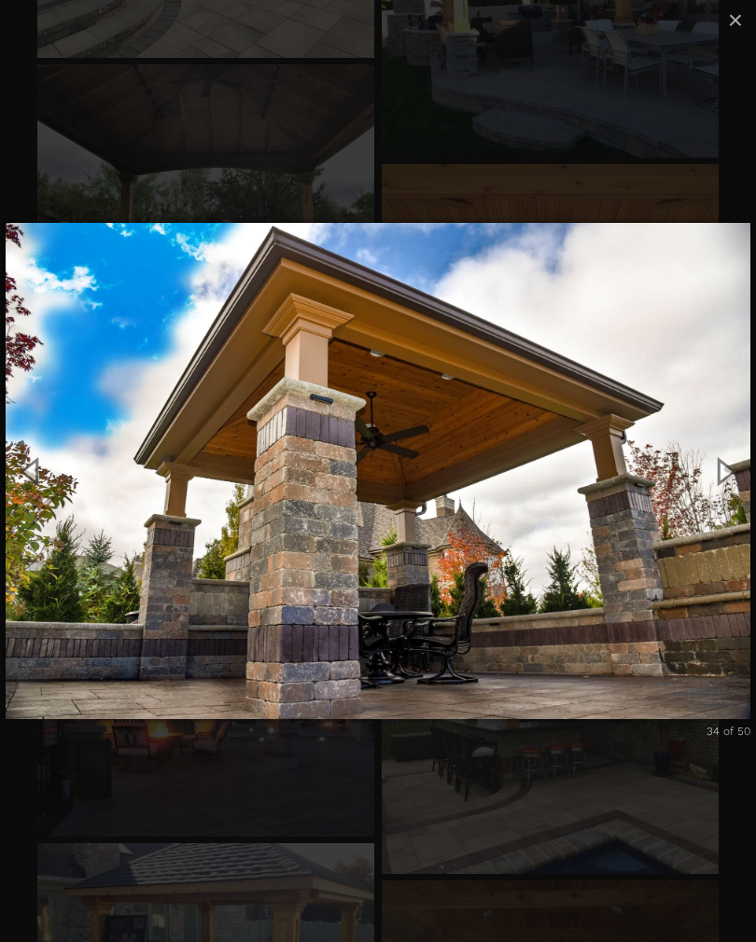
click at [731, 477] on button "Next (Right arrow key)" at bounding box center [724, 471] width 63 height 77
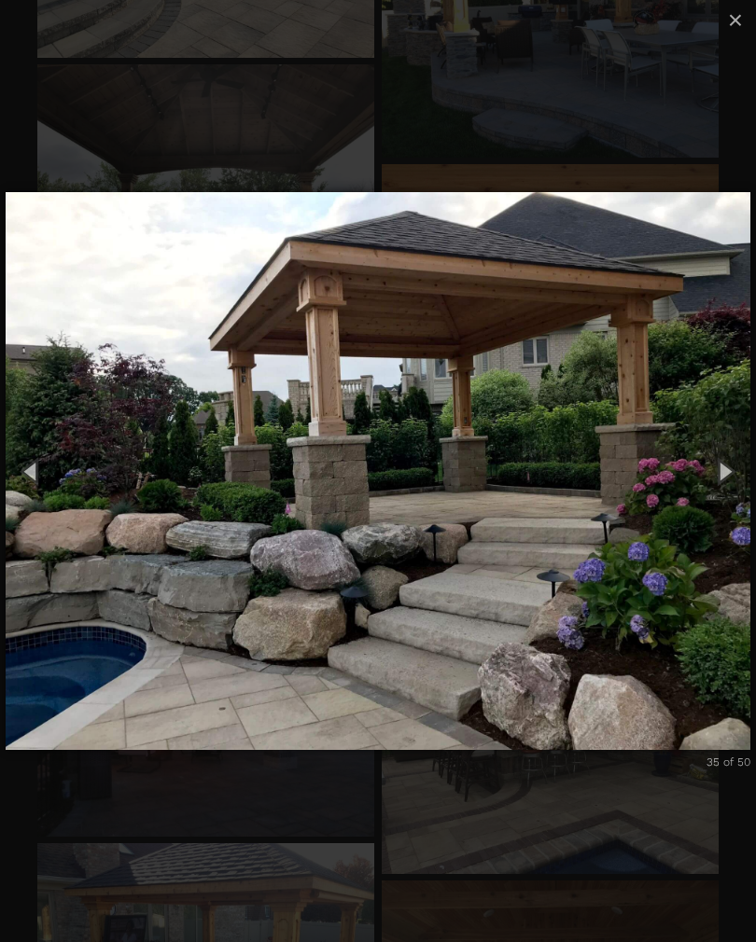
click at [746, 474] on button "Next (Right arrow key)" at bounding box center [724, 471] width 63 height 77
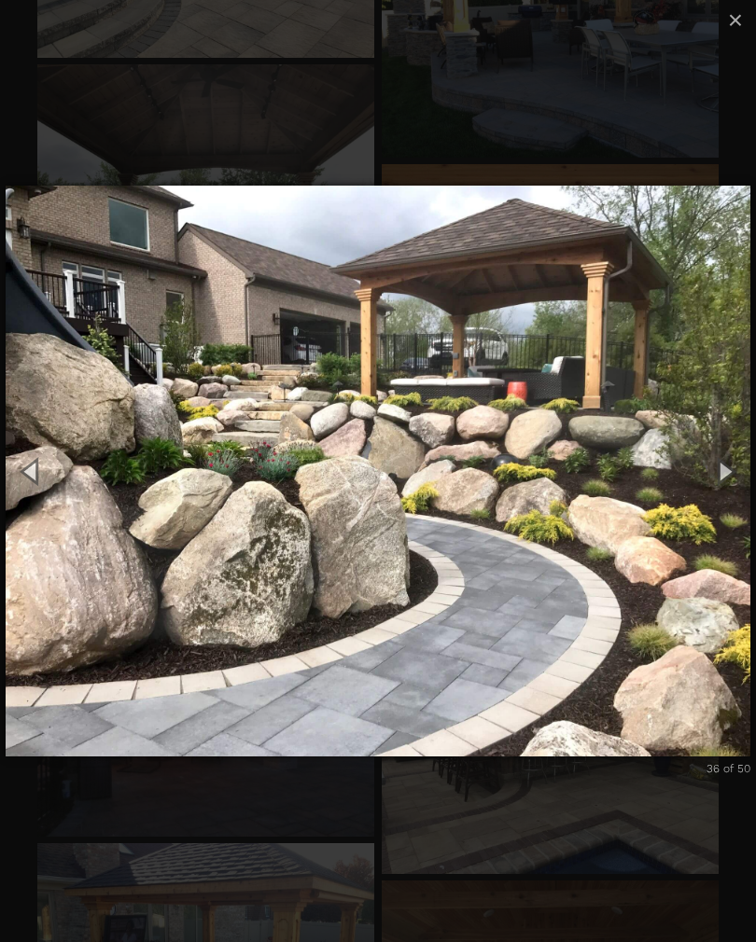
click at [731, 478] on button "Next (Right arrow key)" at bounding box center [724, 471] width 63 height 77
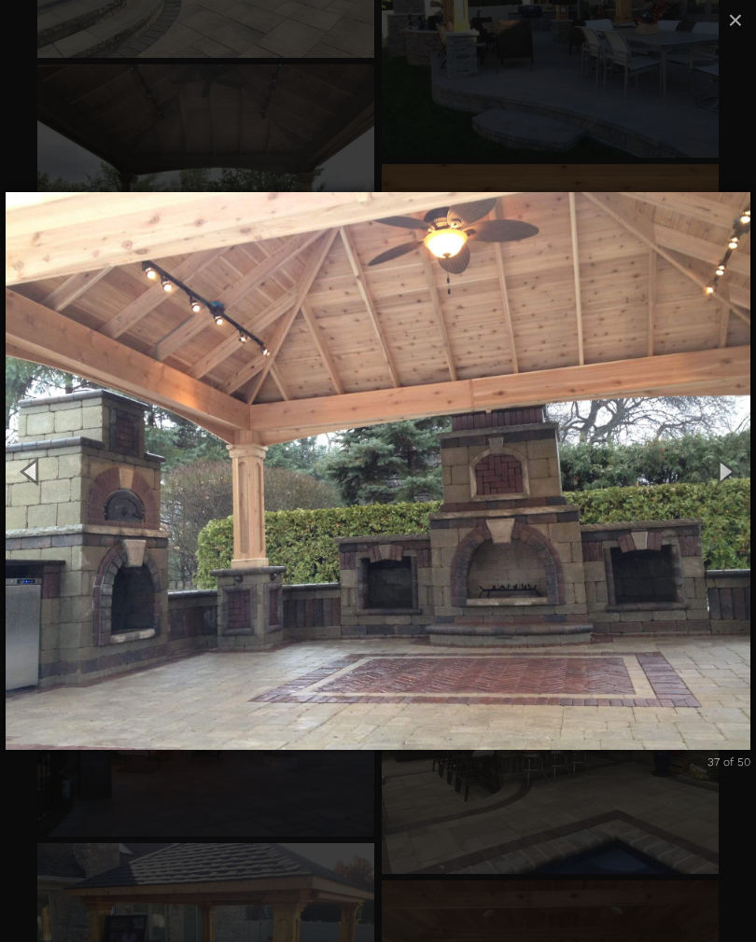
click at [731, 472] on button "Next (Right arrow key)" at bounding box center [724, 471] width 63 height 77
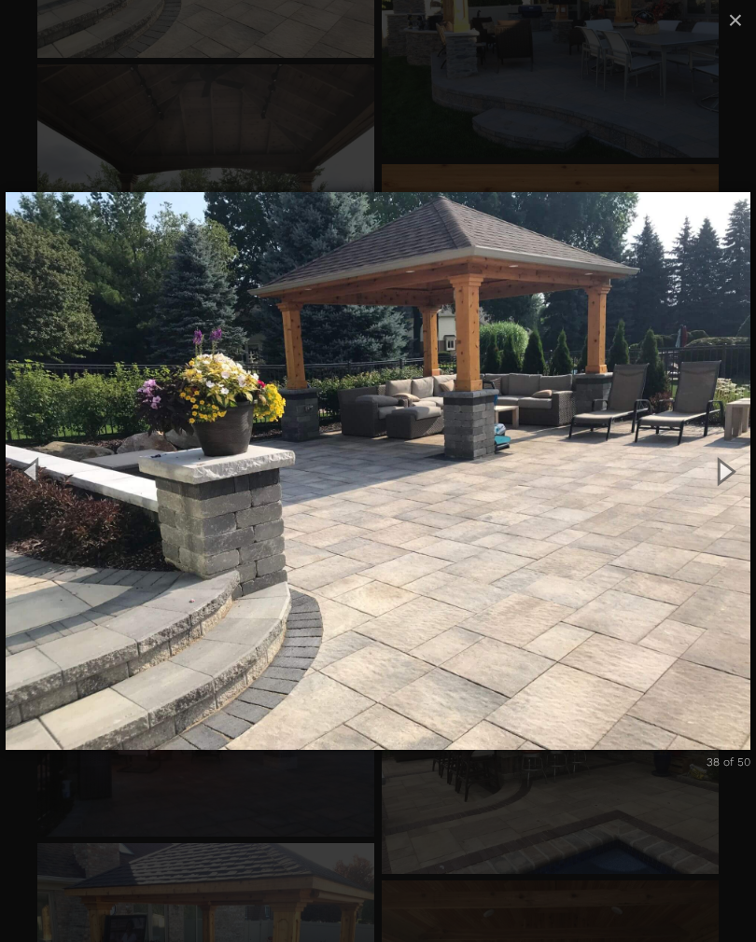
click at [734, 476] on button "Next (Right arrow key)" at bounding box center [724, 471] width 63 height 77
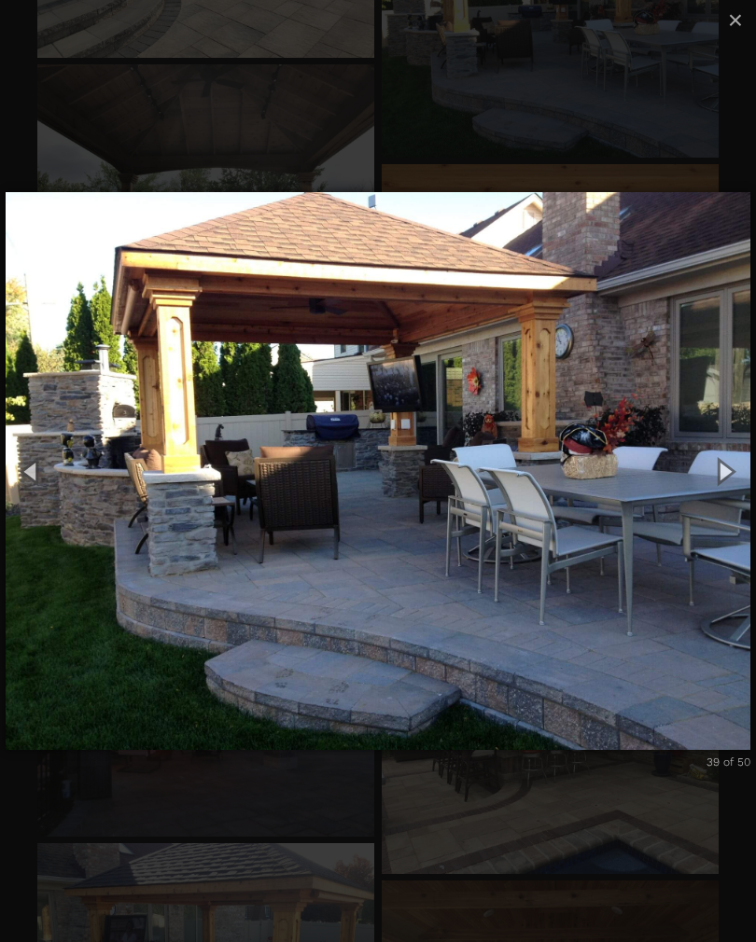
click at [739, 470] on button "Next (Right arrow key)" at bounding box center [724, 471] width 63 height 77
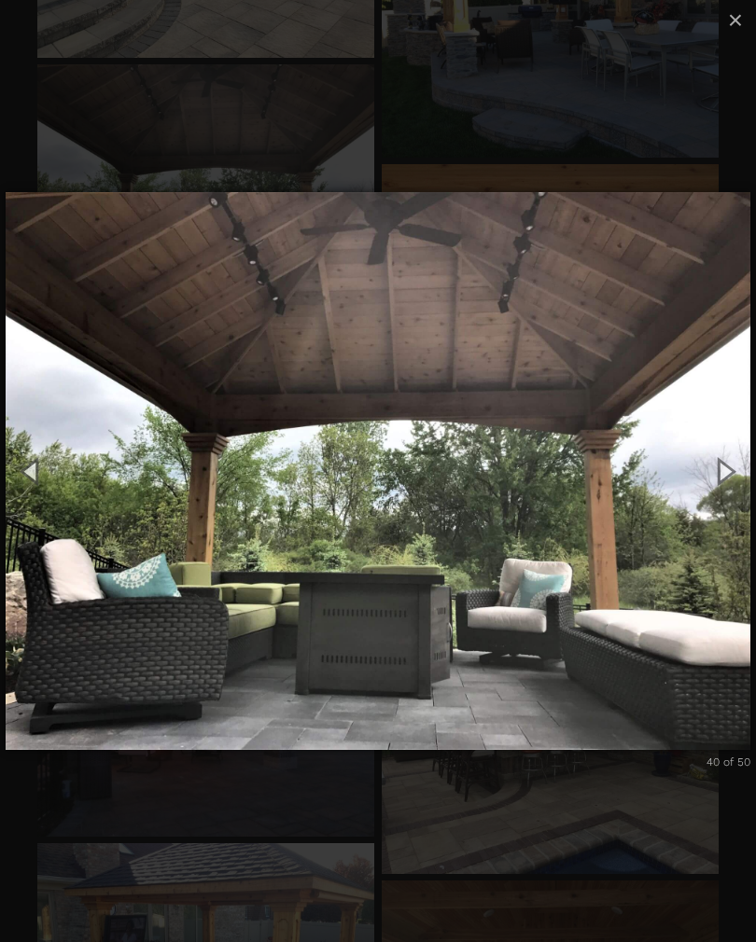
click at [731, 476] on button "Next (Right arrow key)" at bounding box center [724, 471] width 63 height 77
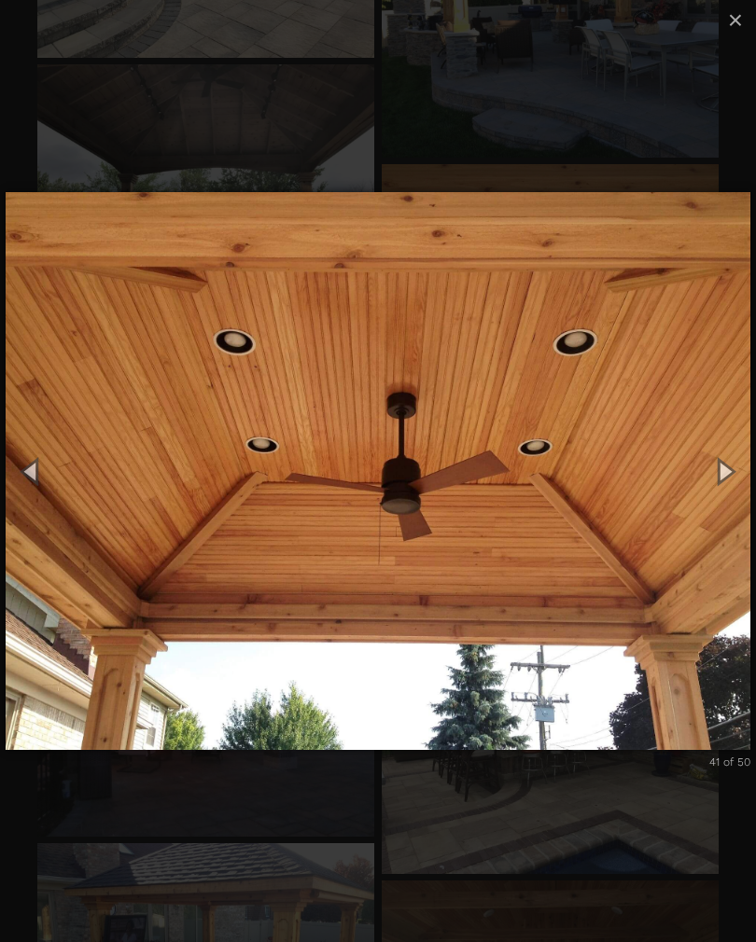
click at [742, 481] on button "Next (Right arrow key)" at bounding box center [724, 471] width 63 height 77
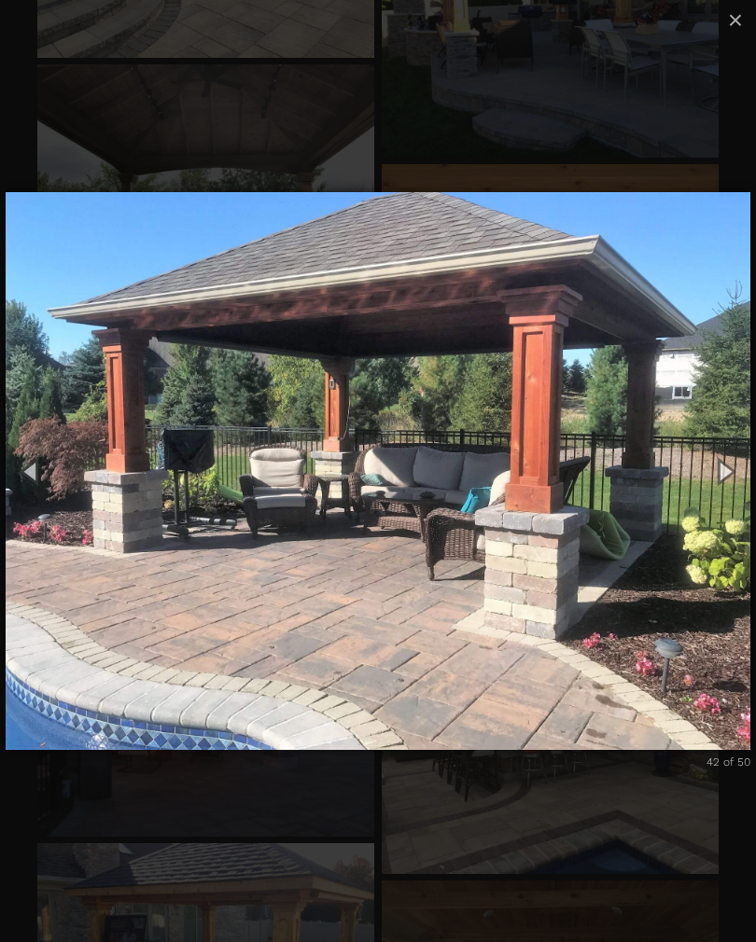
click at [744, 476] on button "Next (Right arrow key)" at bounding box center [724, 471] width 63 height 77
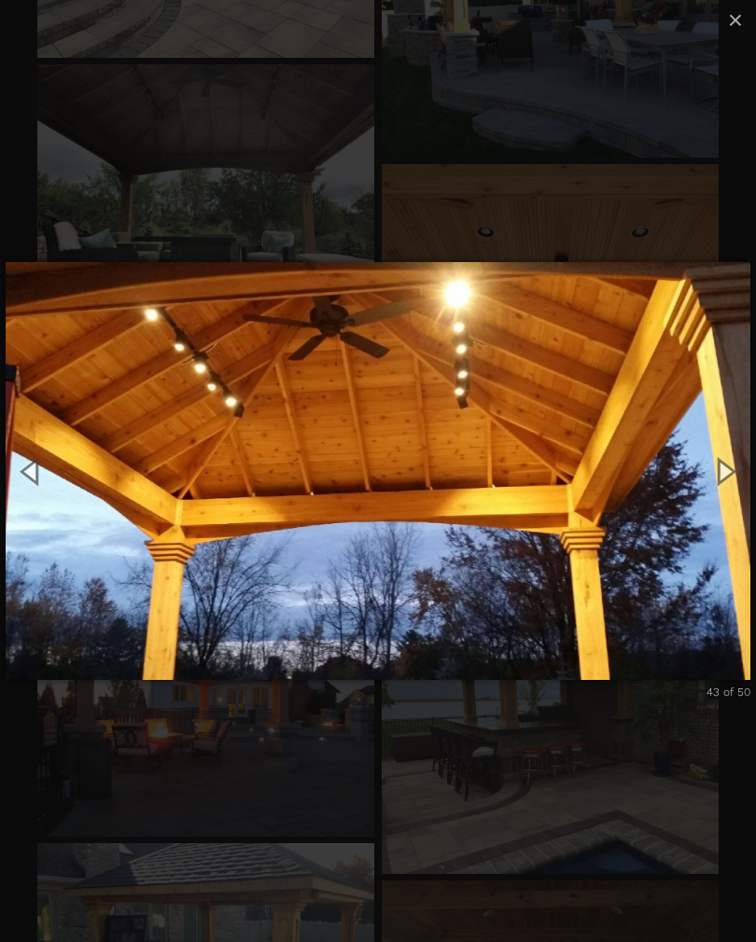
click at [742, 478] on button "Next (Right arrow key)" at bounding box center [724, 471] width 63 height 77
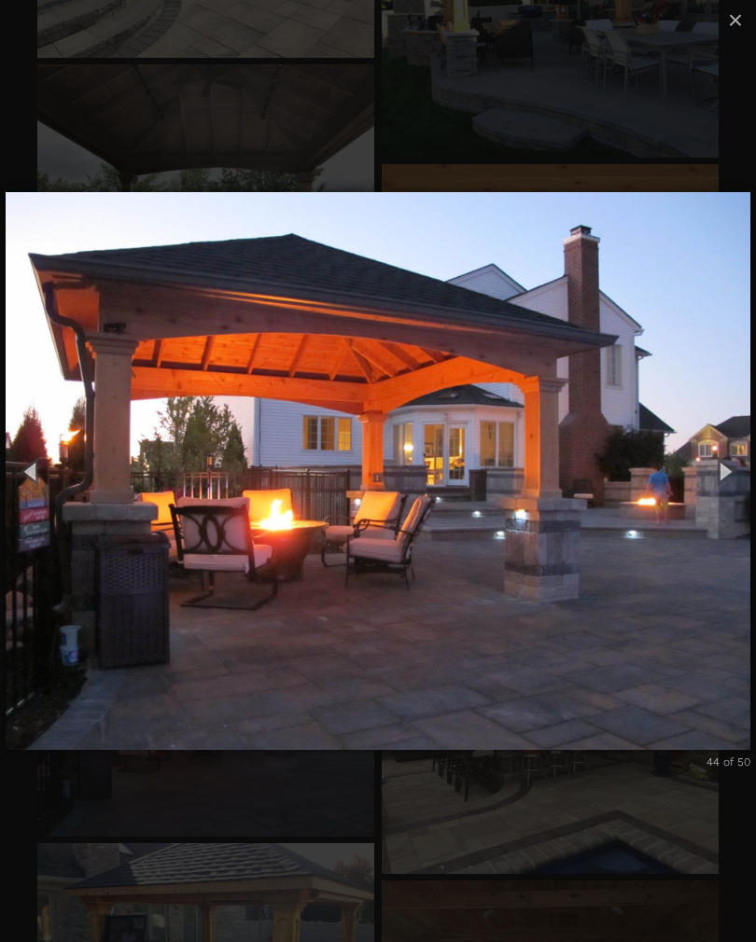
click at [726, 473] on button "Next (Right arrow key)" at bounding box center [724, 471] width 63 height 77
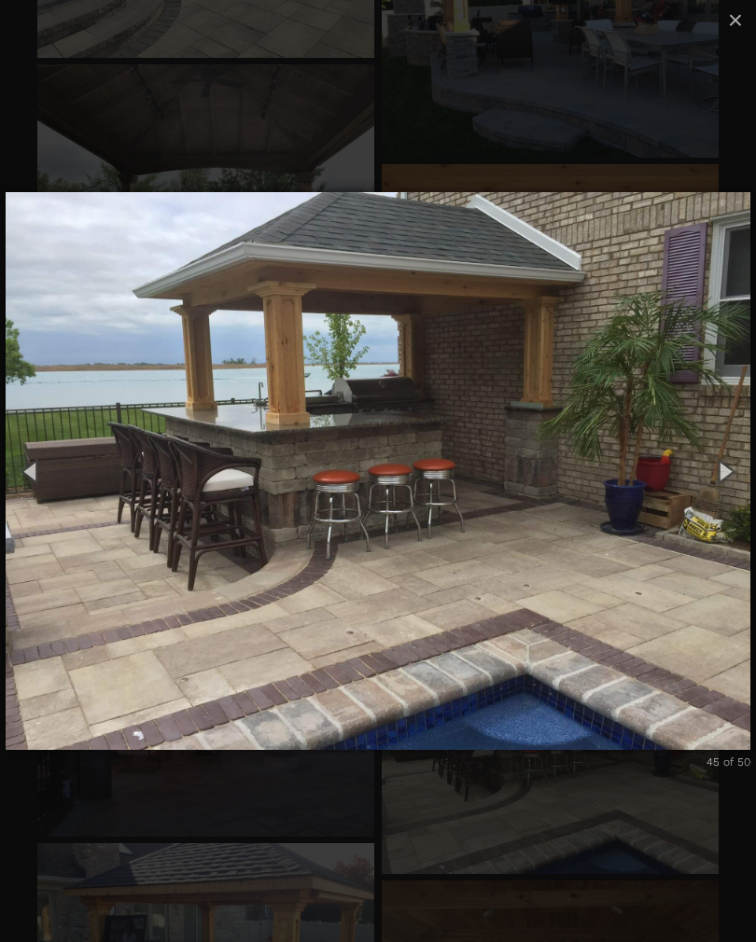
click at [747, 473] on button "Next (Right arrow key)" at bounding box center [724, 471] width 63 height 77
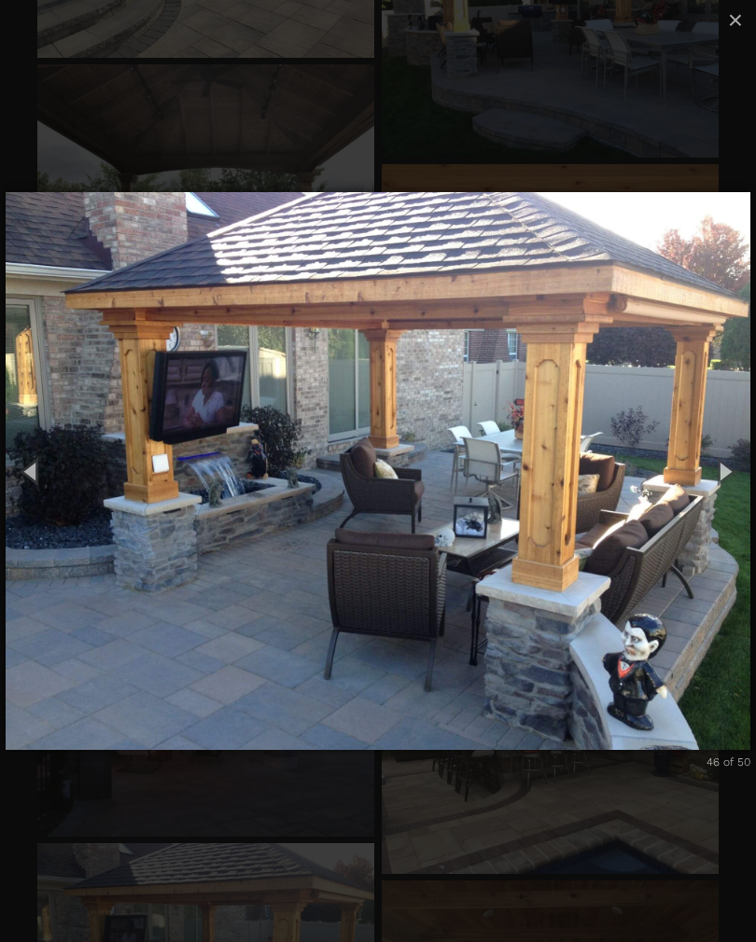
click at [722, 485] on button "Next (Right arrow key)" at bounding box center [724, 471] width 63 height 77
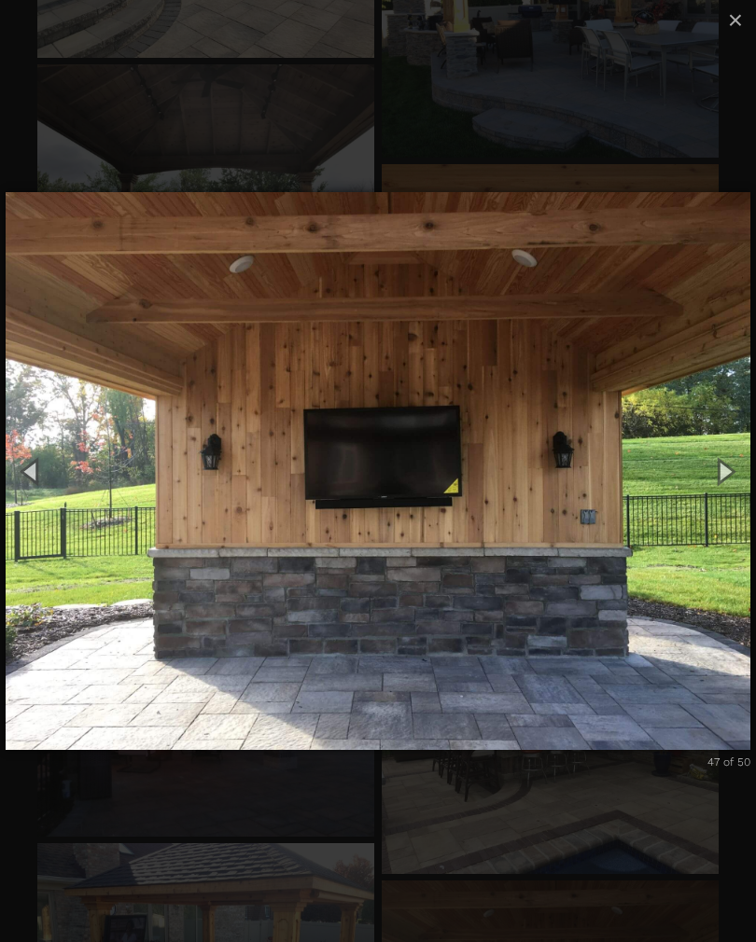
click at [720, 484] on button "Next (Right arrow key)" at bounding box center [724, 471] width 63 height 77
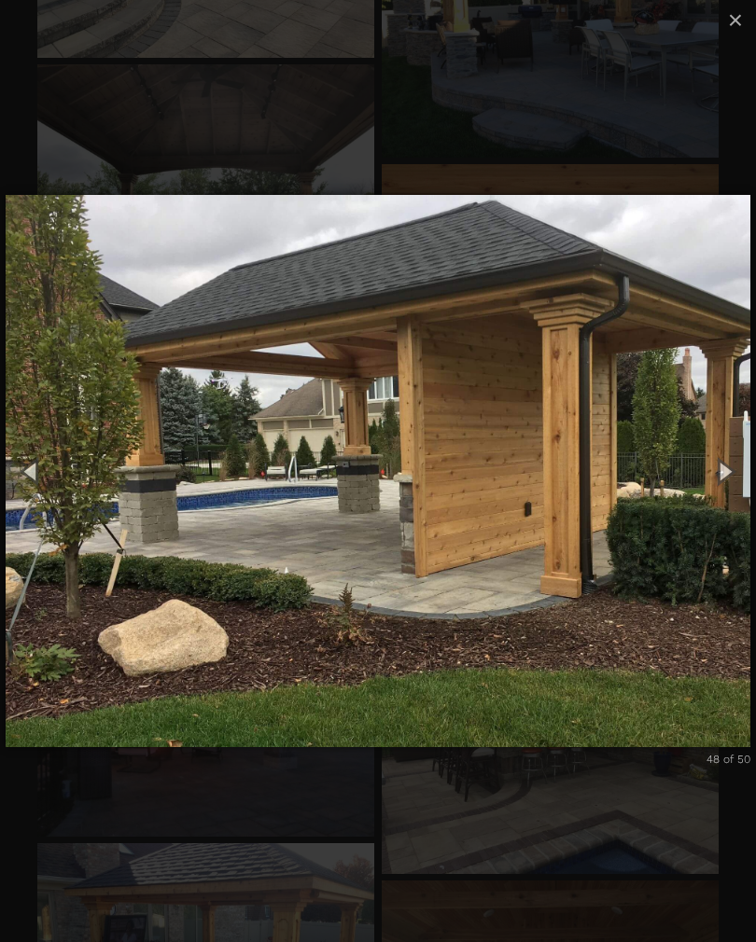
click at [748, 15] on button "×" at bounding box center [735, 20] width 41 height 41
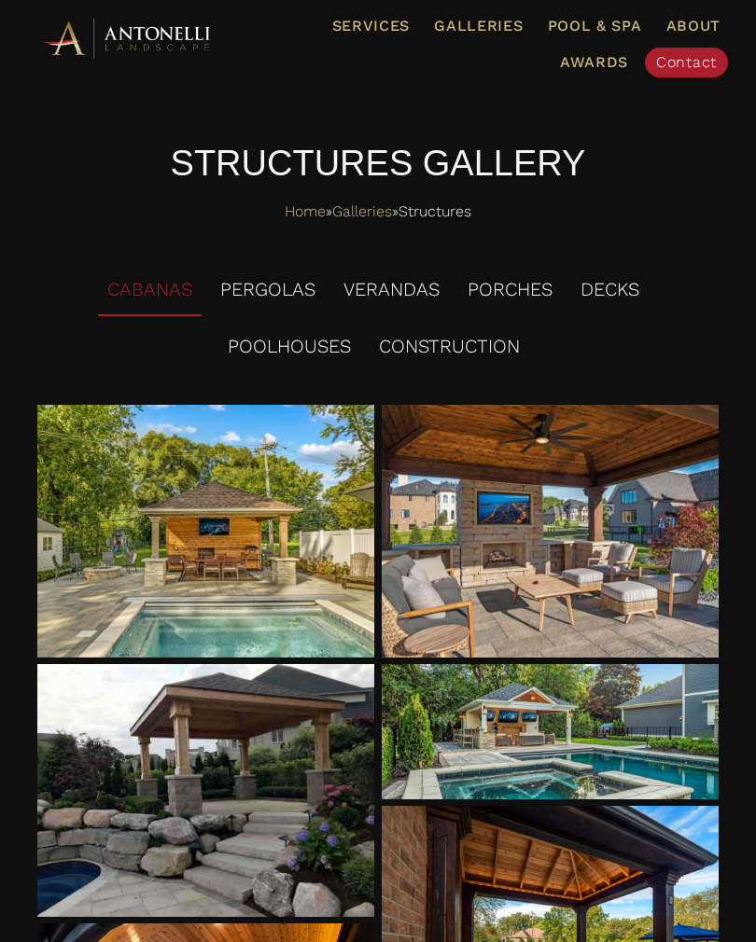
scroll to position [0, 0]
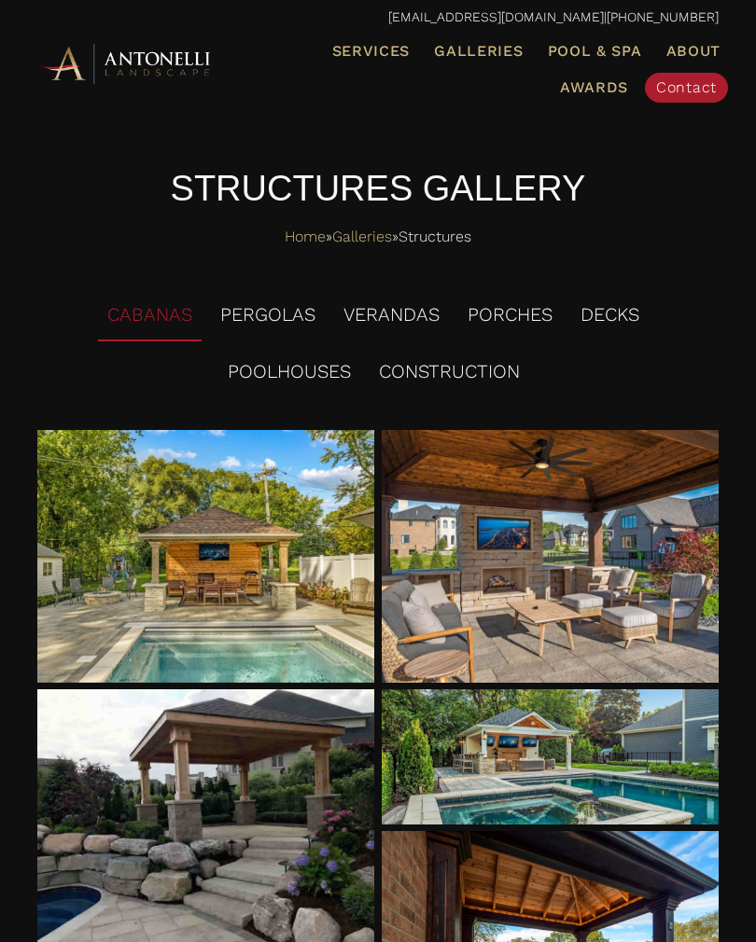
click at [532, 308] on li "PORCHES" at bounding box center [510, 315] width 104 height 52
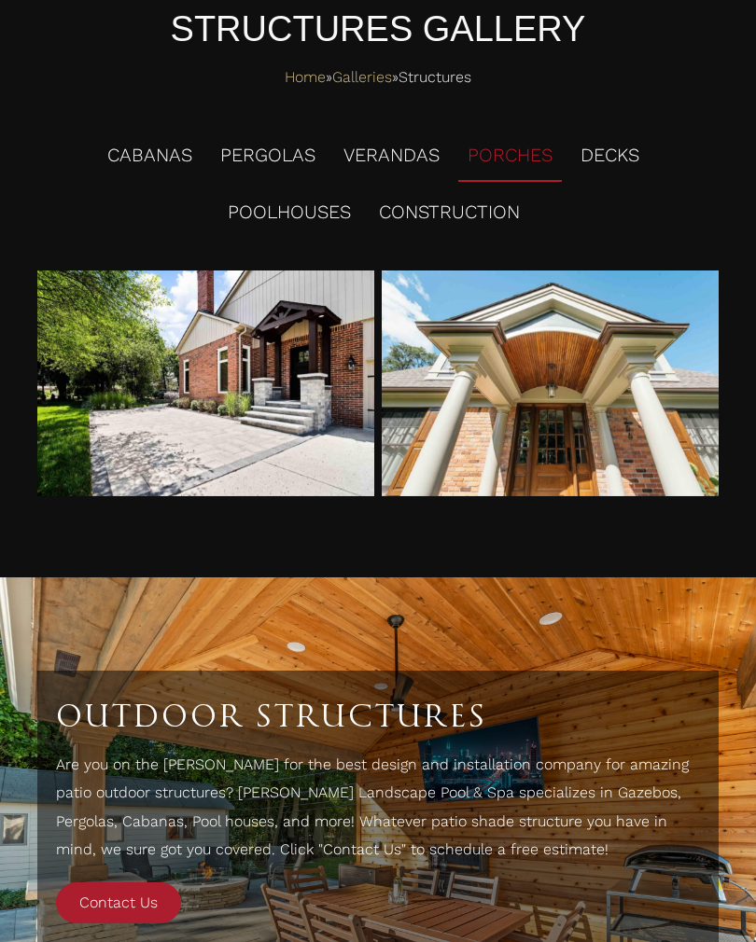
scroll to position [129, 0]
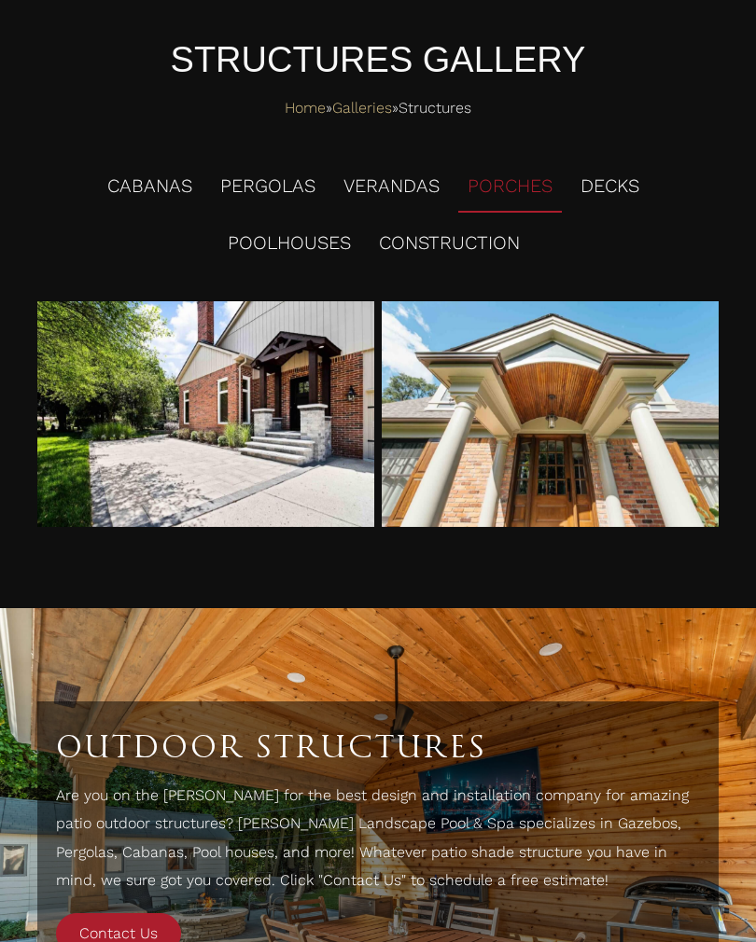
click at [630, 401] on div at bounding box center [551, 414] width 338 height 226
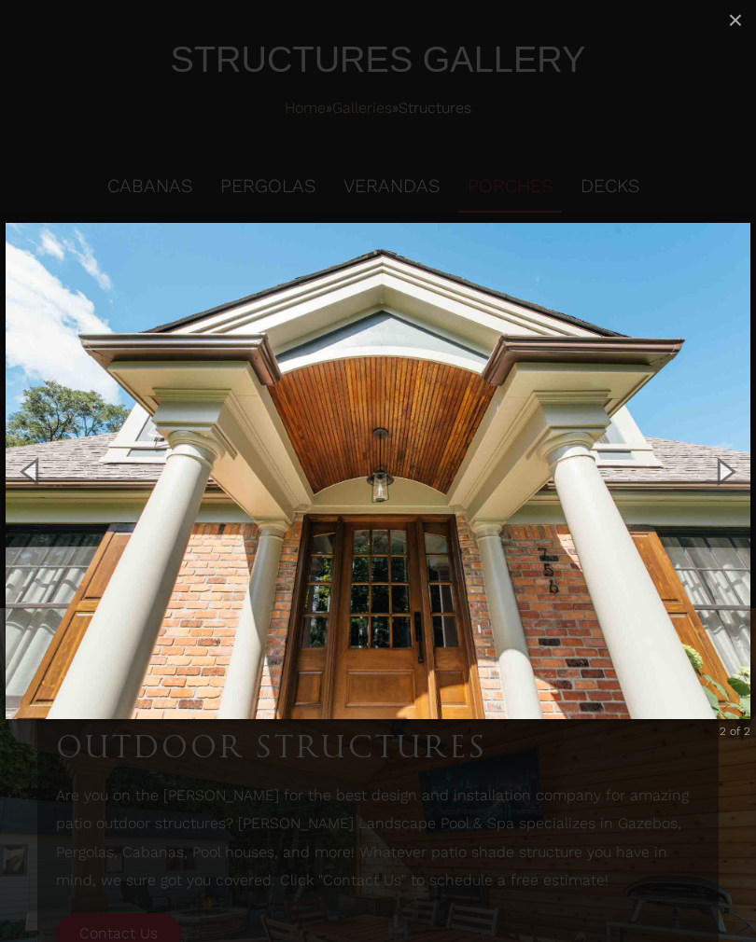
click at [734, 459] on button "Next (Right arrow key)" at bounding box center [724, 471] width 63 height 77
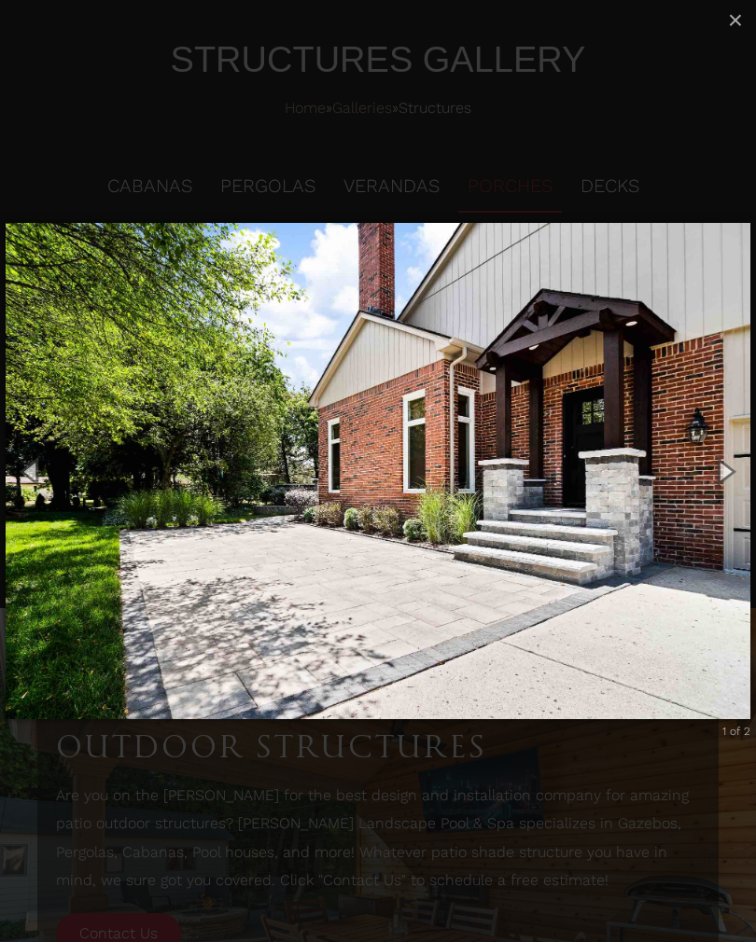
click at [731, 461] on button "Next (Right arrow key)" at bounding box center [724, 471] width 63 height 77
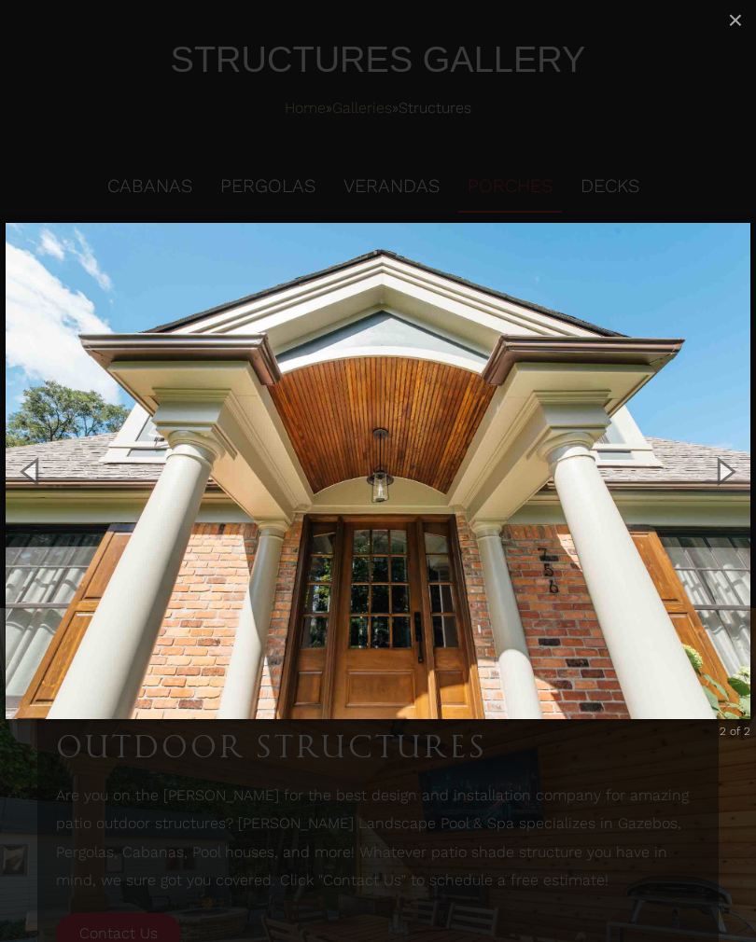
click at [730, 464] on button "Next (Right arrow key)" at bounding box center [724, 471] width 63 height 77
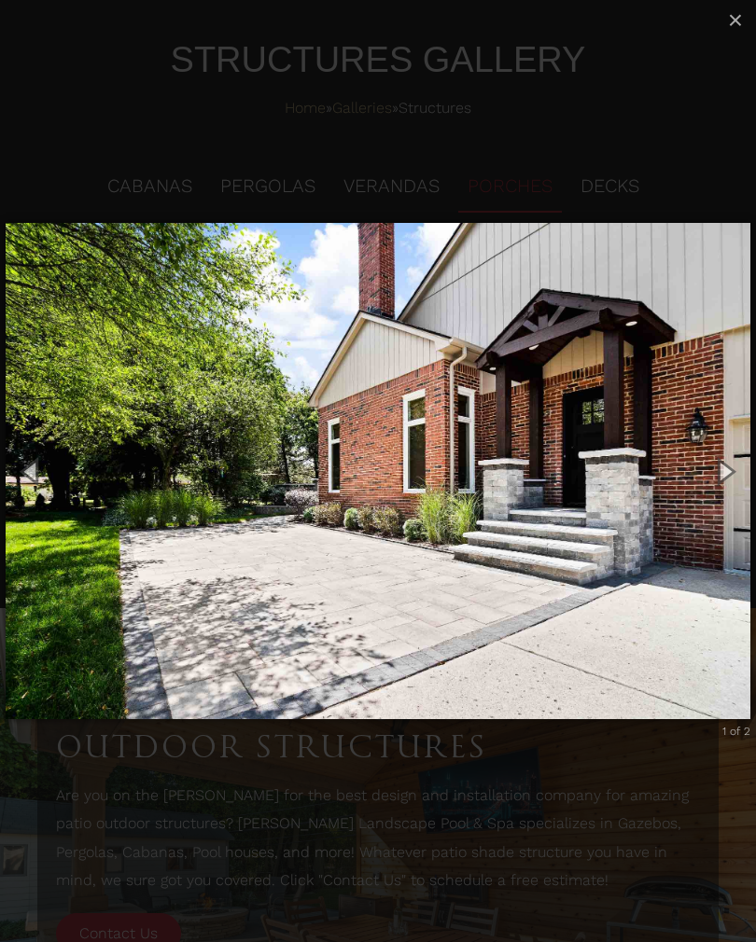
click at [731, 455] on button "Next (Right arrow key)" at bounding box center [724, 471] width 63 height 77
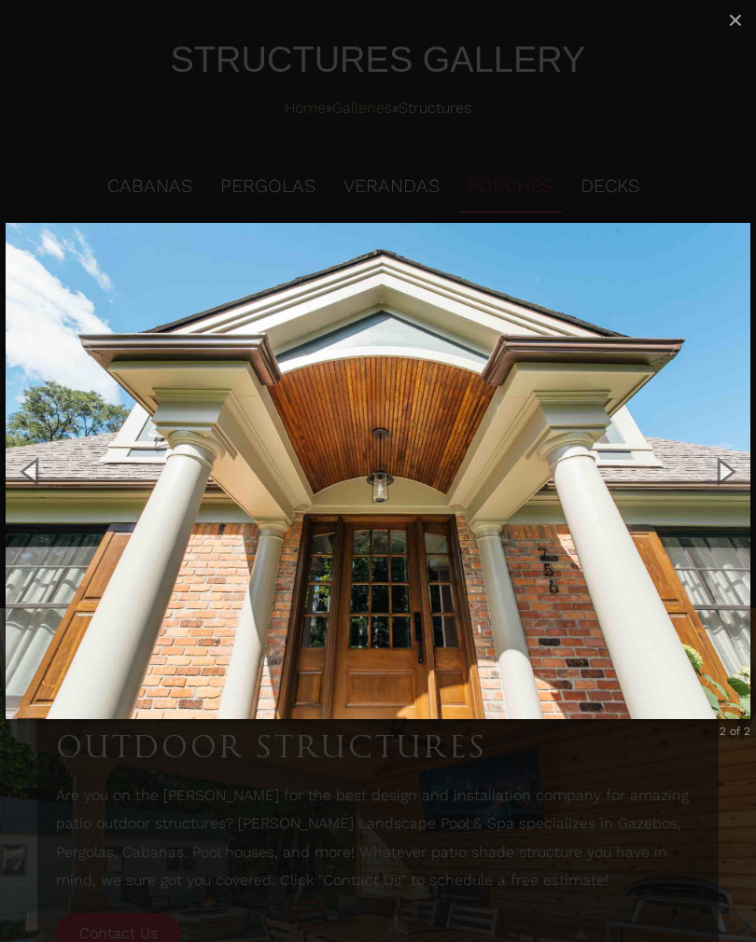
click at [744, 457] on button "Next (Right arrow key)" at bounding box center [724, 471] width 63 height 77
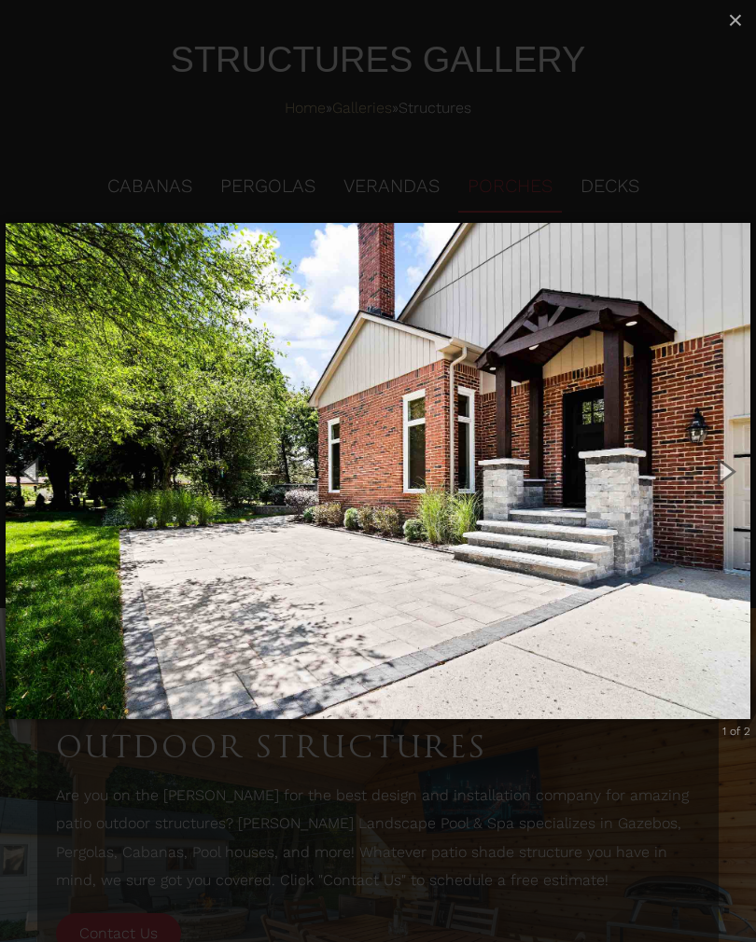
click at [741, 462] on button "Next (Right arrow key)" at bounding box center [724, 471] width 63 height 77
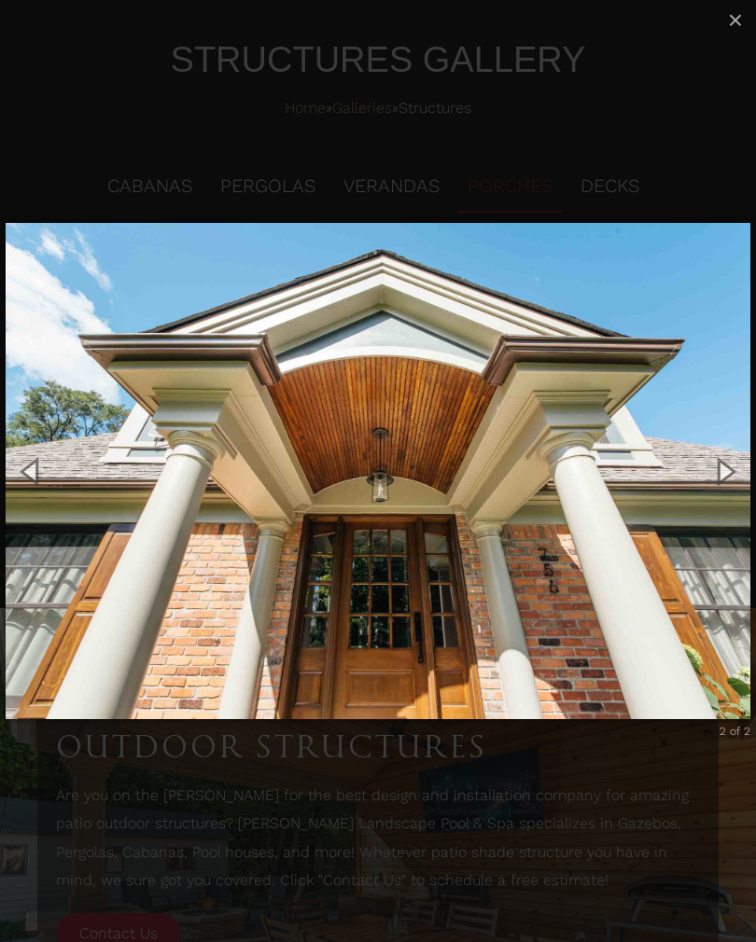
click at [746, 462] on button "Next (Right arrow key)" at bounding box center [724, 471] width 63 height 77
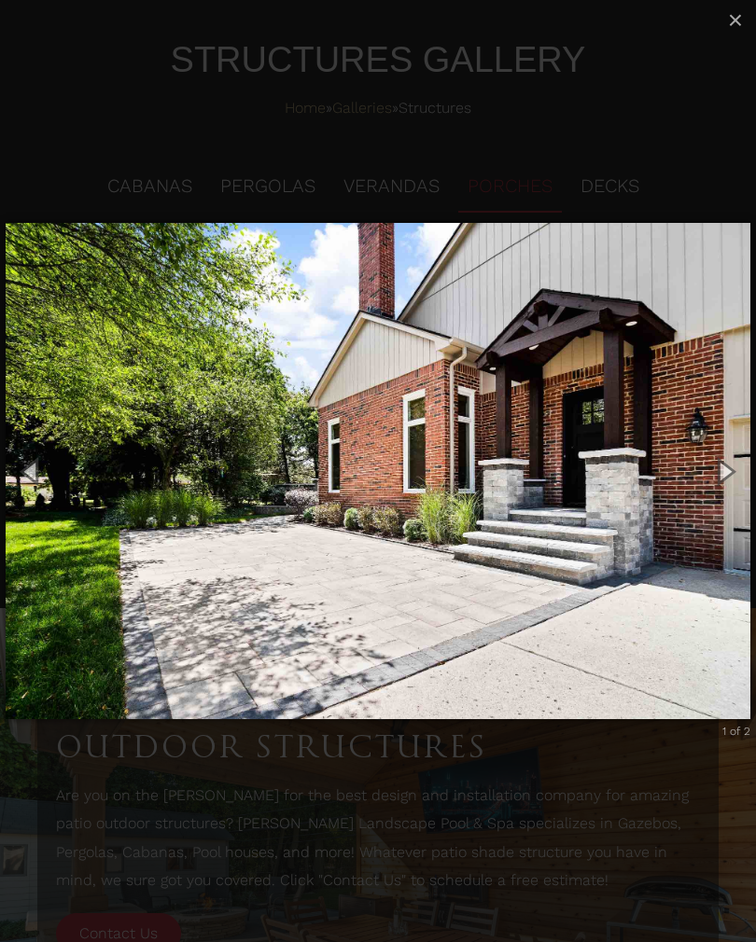
click at [746, 453] on button "Next (Right arrow key)" at bounding box center [724, 471] width 63 height 77
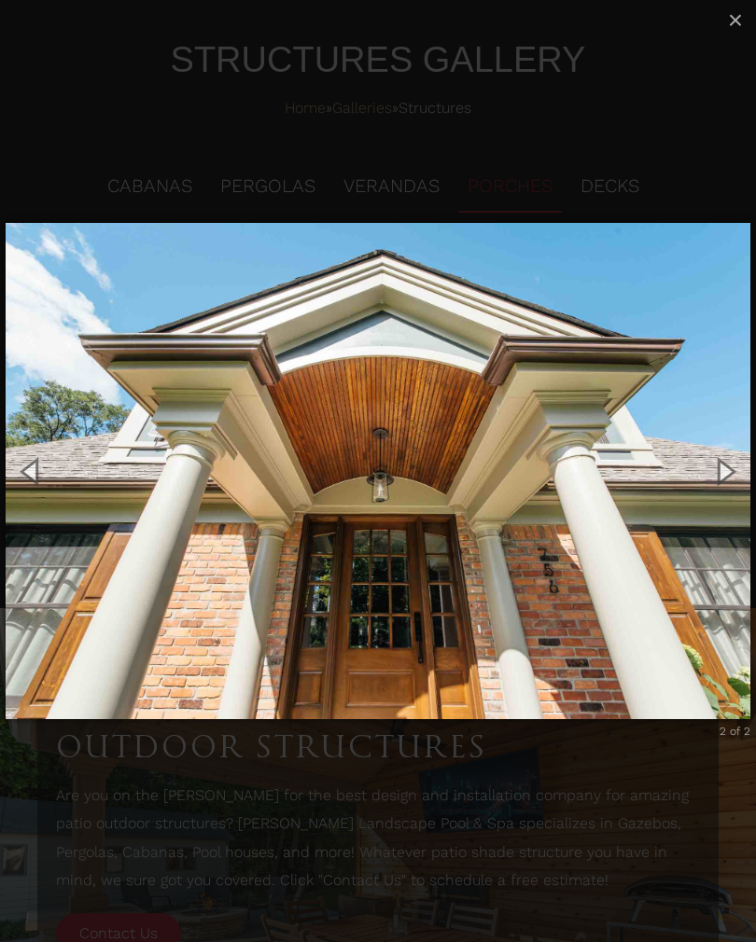
click at [747, 439] on button "Next (Right arrow key)" at bounding box center [724, 471] width 63 height 77
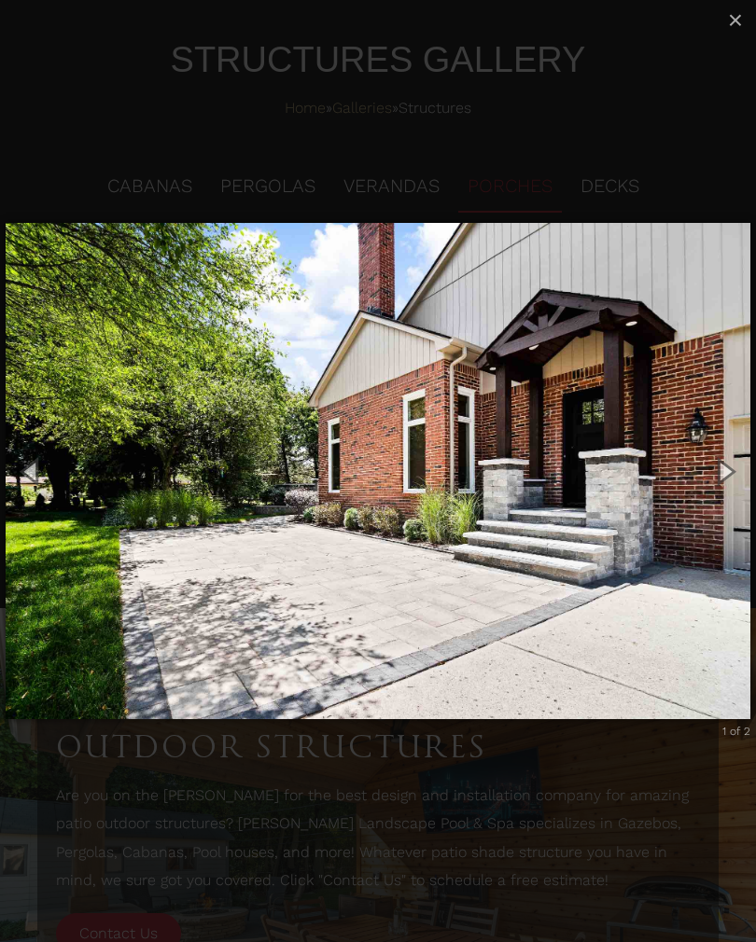
click at [743, 35] on button "×" at bounding box center [735, 20] width 41 height 41
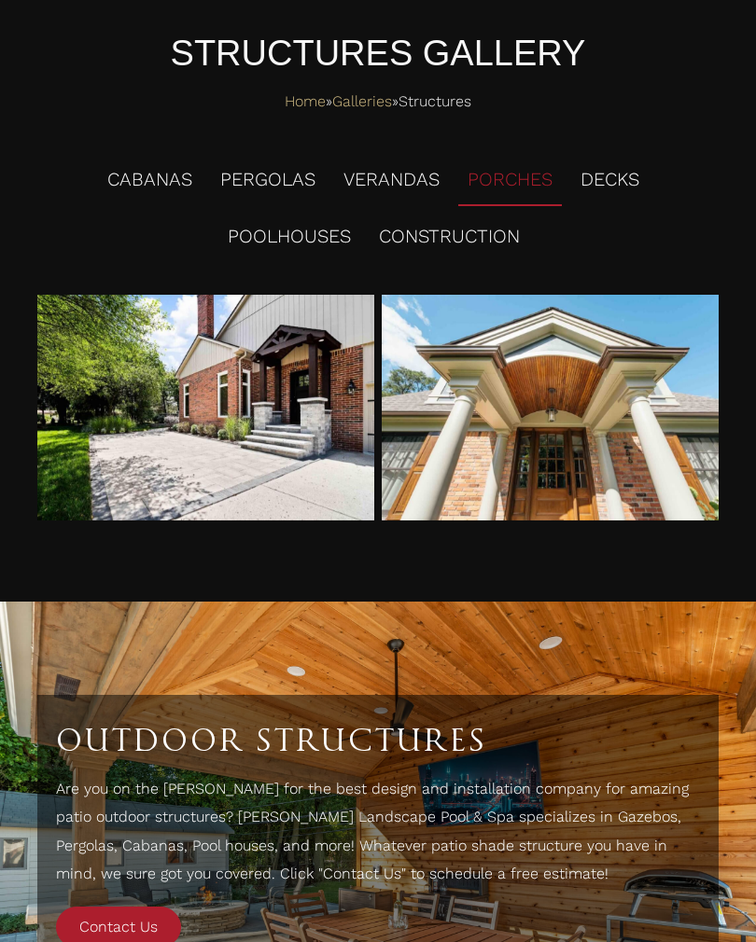
scroll to position [117, 0]
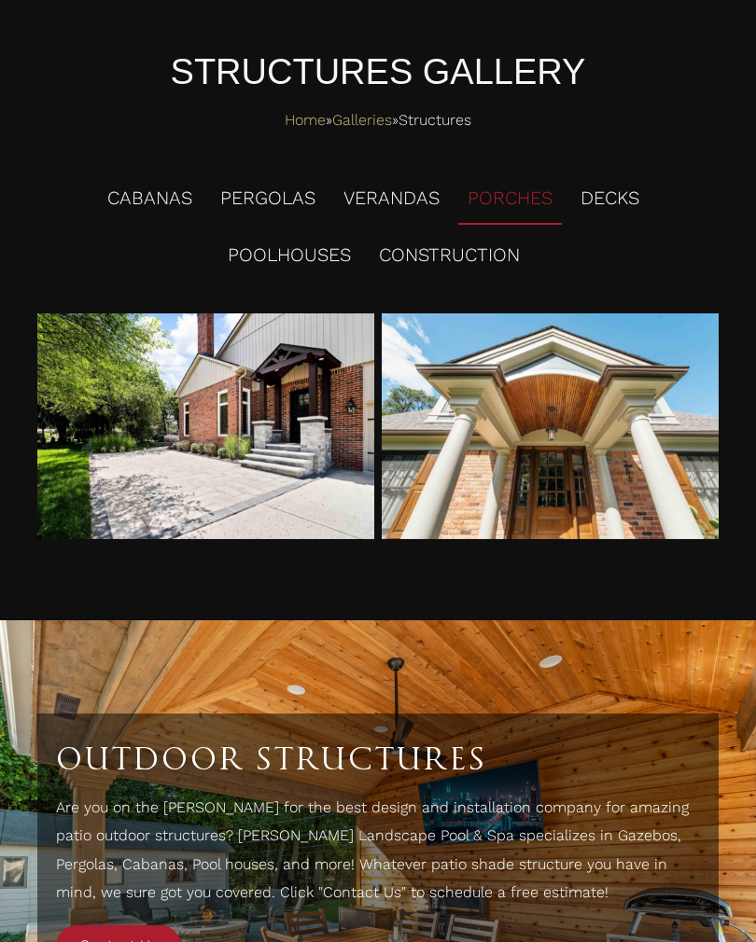
click at [483, 253] on li "CONSTRUCTION" at bounding box center [449, 256] width 160 height 52
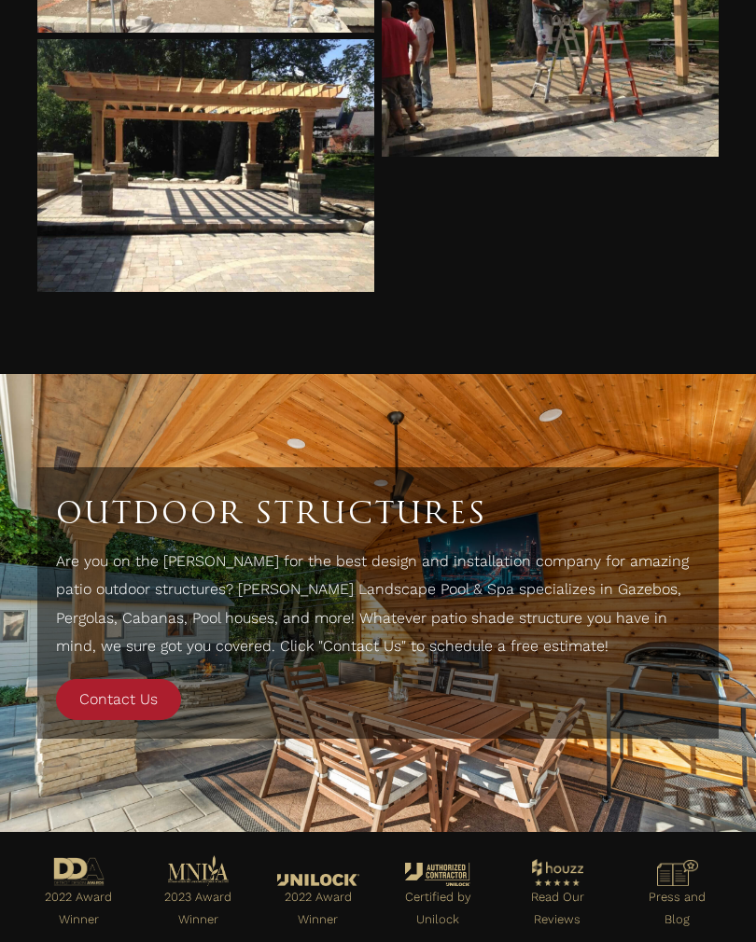
scroll to position [3074, 0]
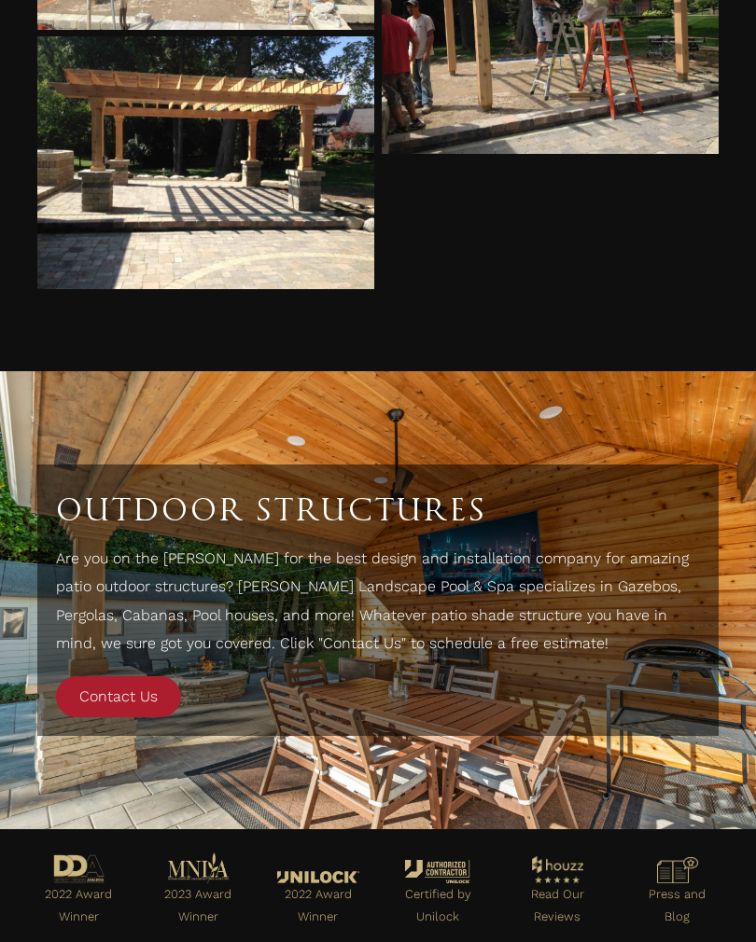
click at [88, 701] on span "Contact Us" at bounding box center [118, 697] width 78 height 18
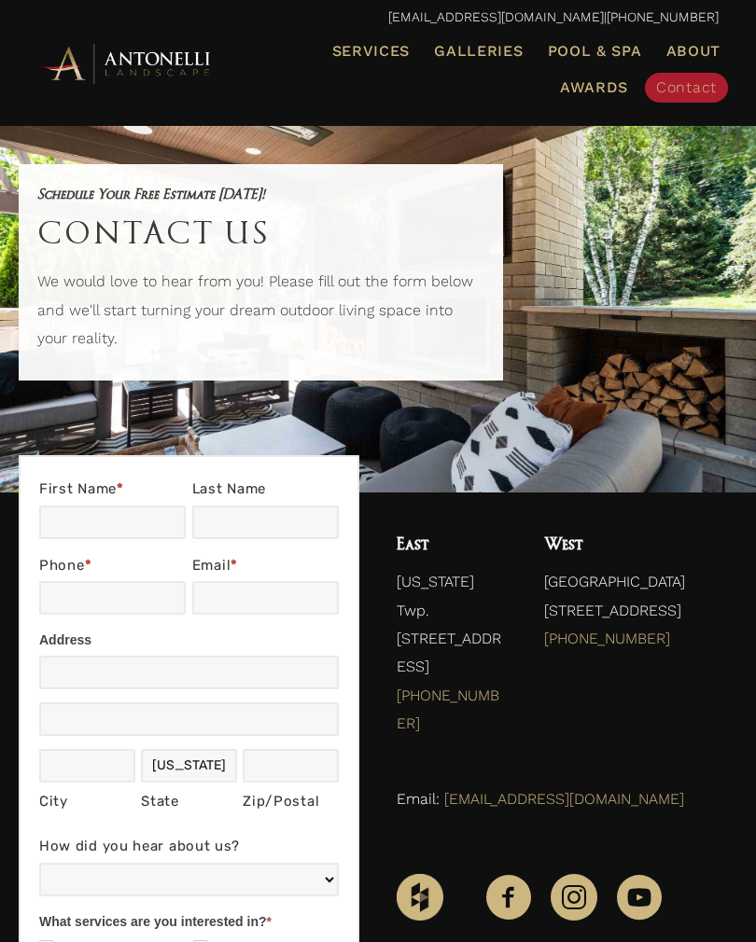
click at [695, 132] on div "Schedule Your Free Estimate Today! Contact Us We would love to hear from you! P…" at bounding box center [378, 291] width 756 height 403
click at [0, 0] on span "Patios & Paving" at bounding box center [0, 0] width 0 height 0
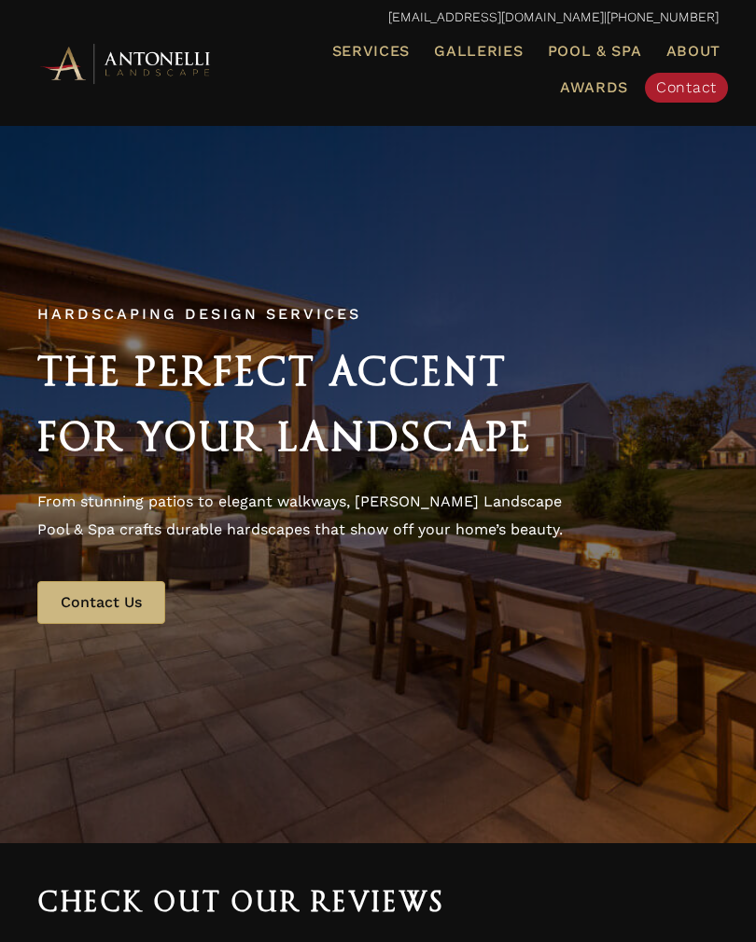
scroll to position [0, 5]
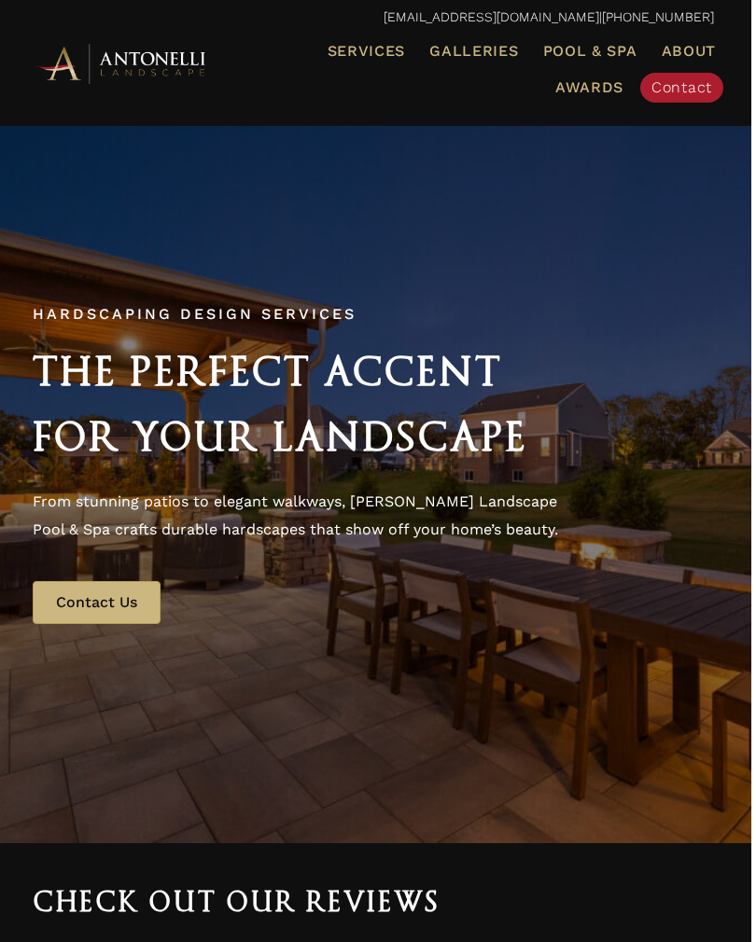
click at [487, 52] on span "Galleries" at bounding box center [473, 51] width 89 height 18
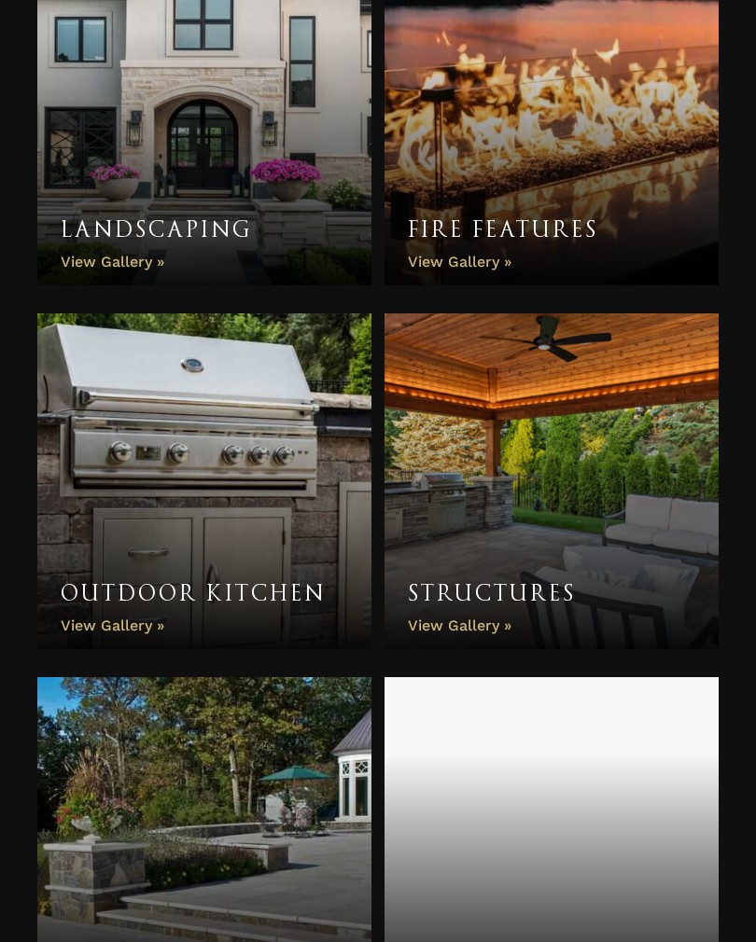
scroll to position [1209, 0]
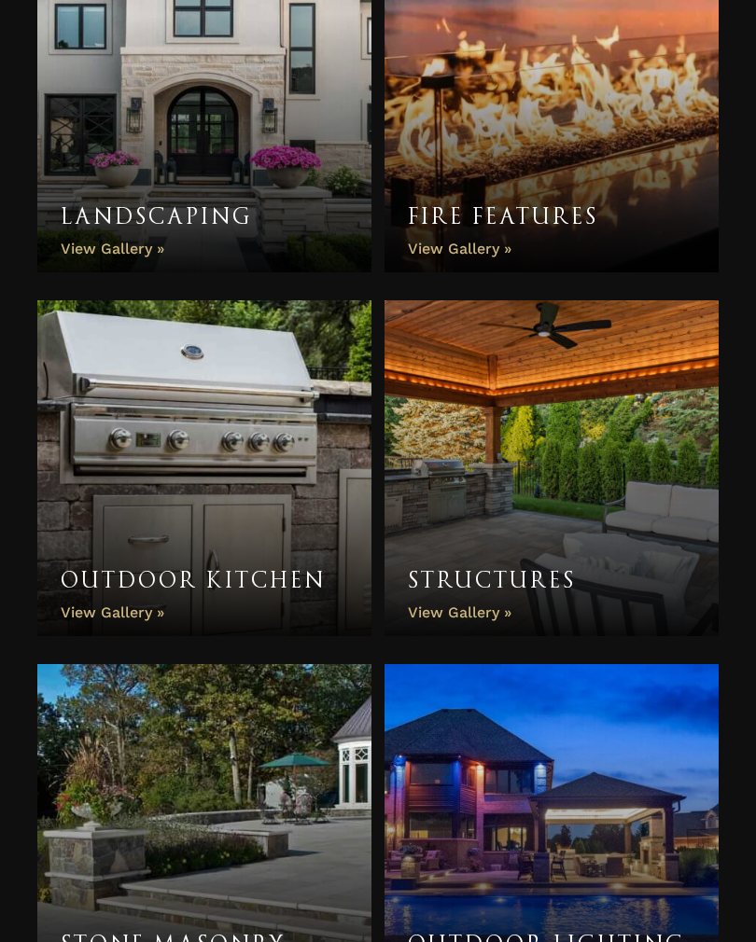
click at [631, 480] on link "Structures" at bounding box center [551, 469] width 334 height 336
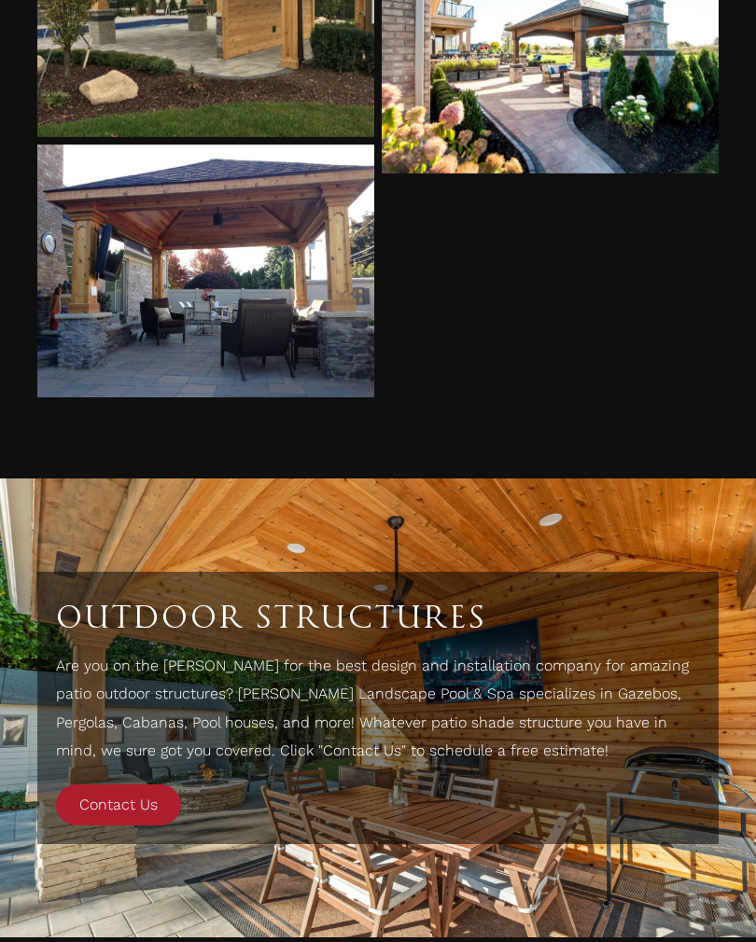
scroll to position [6491, 0]
